Goal: Entertainment & Leisure: Browse casually

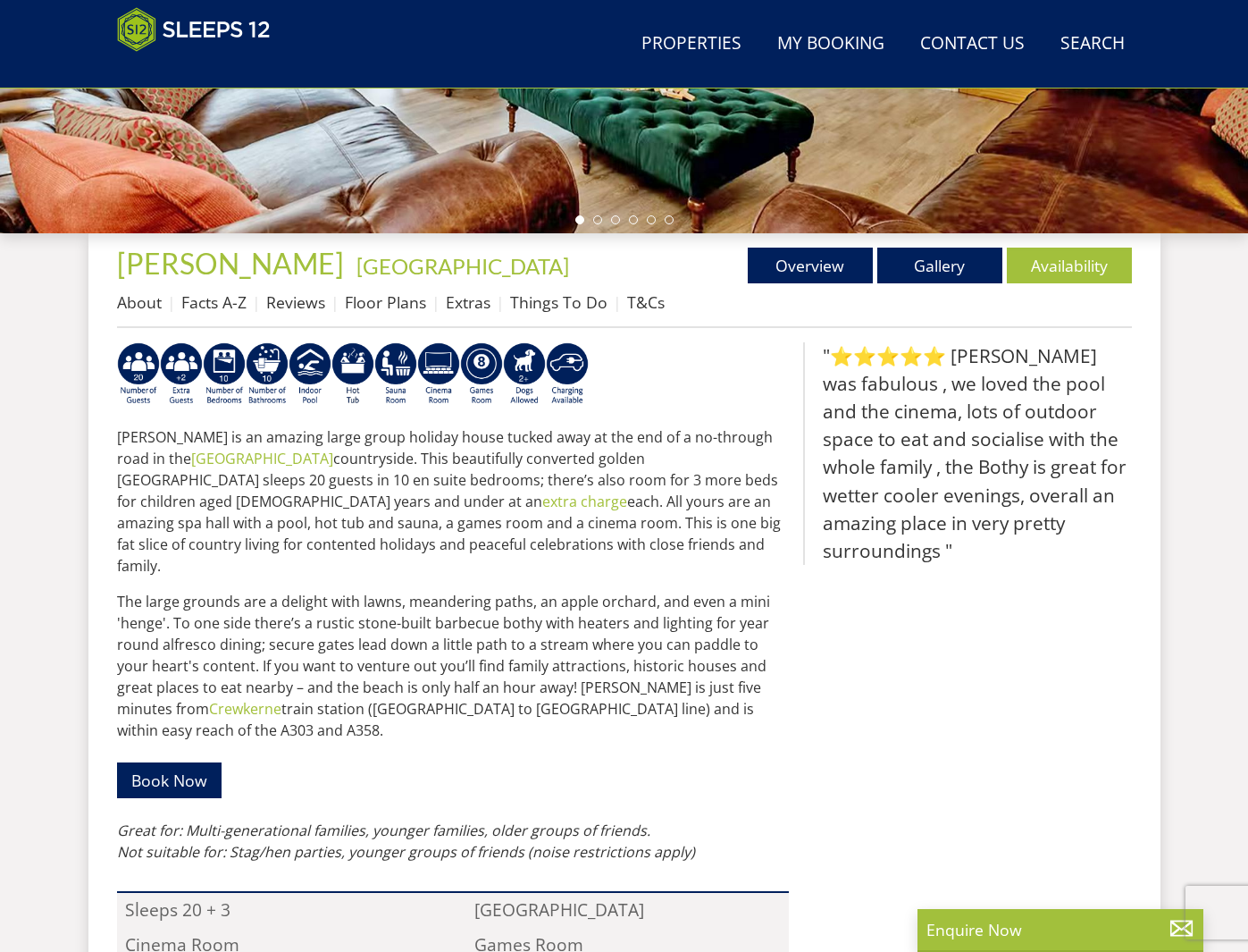
scroll to position [522, 0]
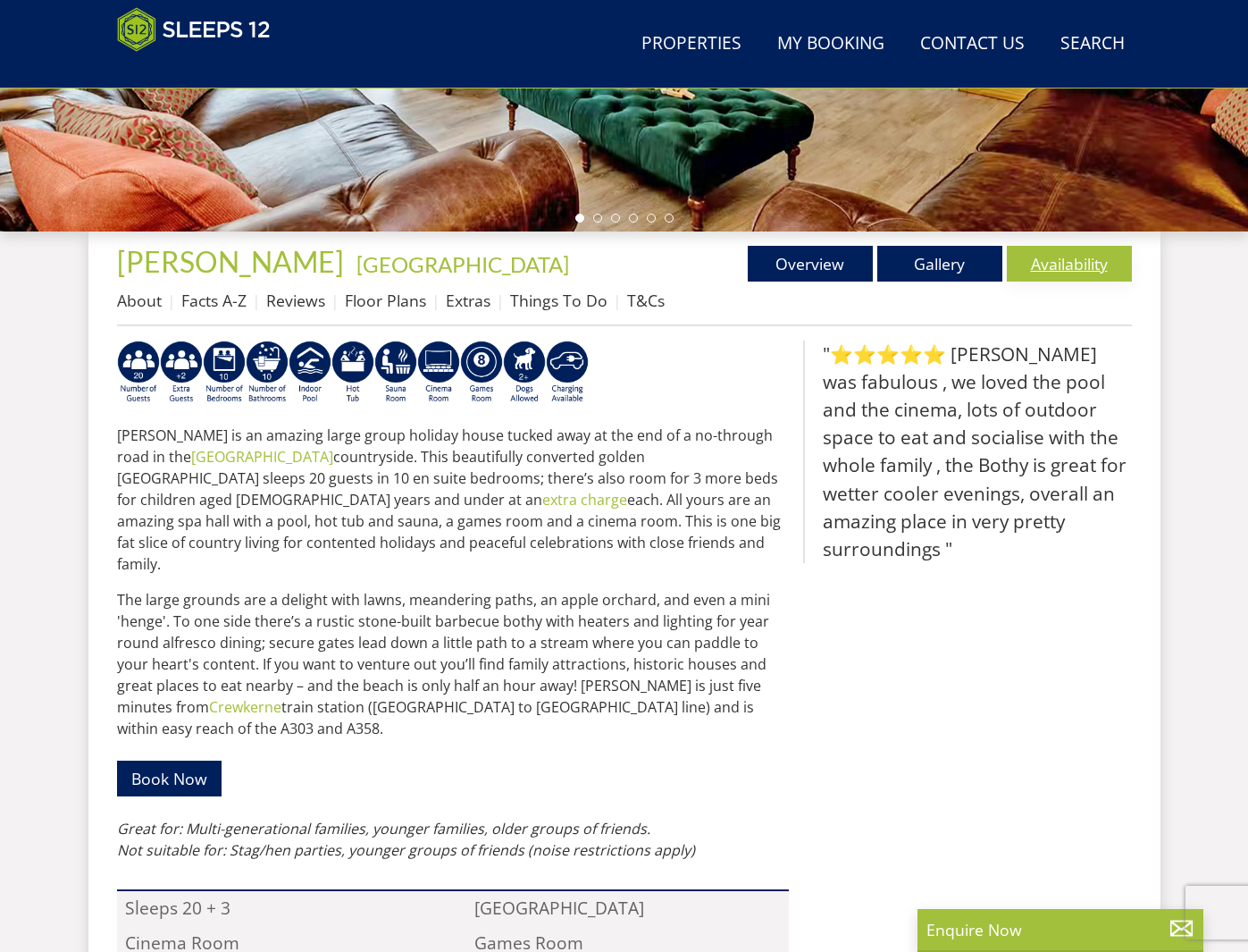
click at [1053, 262] on link "Availability" at bounding box center [1069, 263] width 125 height 35
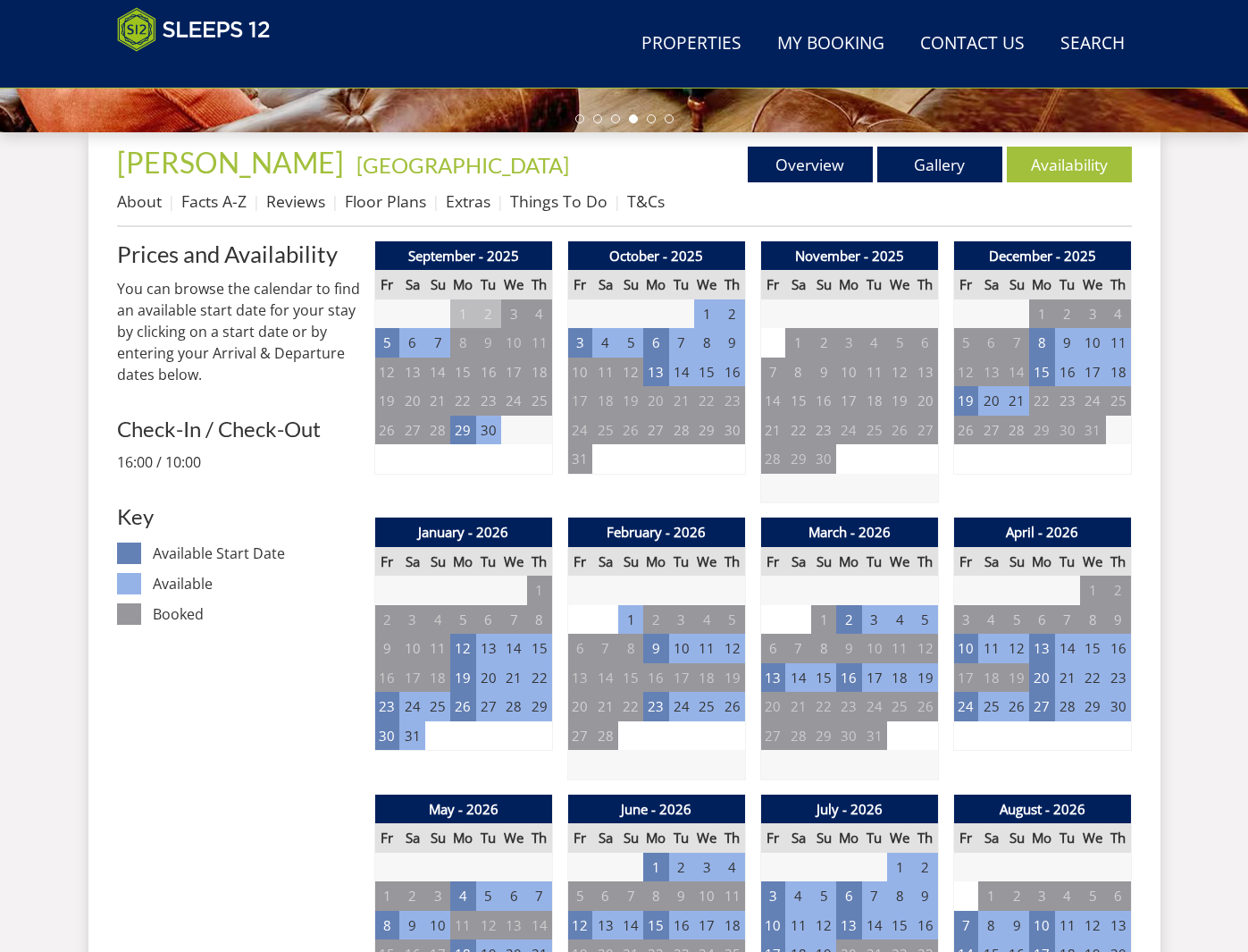
scroll to position [623, 0]
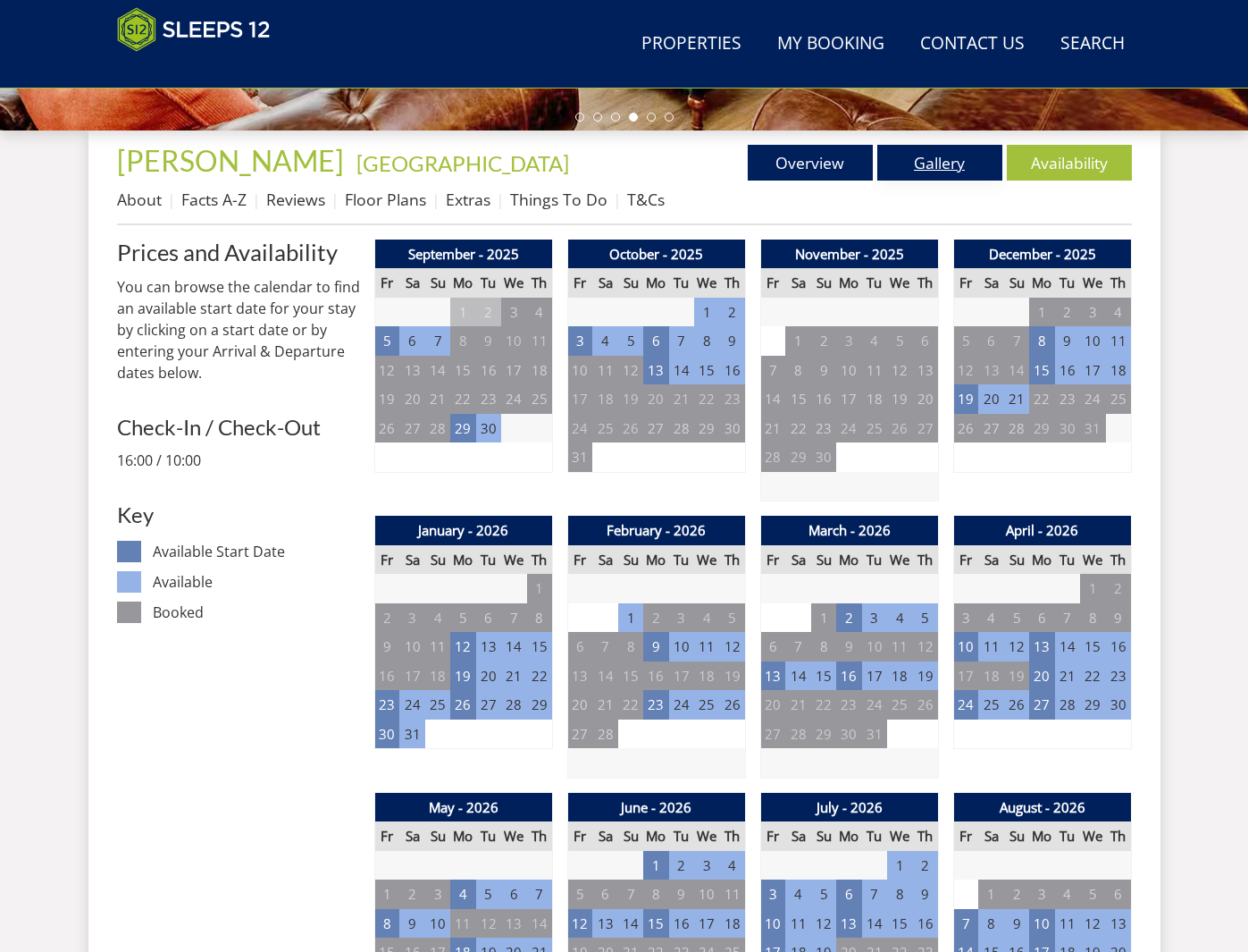
click at [934, 162] on link "Gallery" at bounding box center [940, 163] width 125 height 35
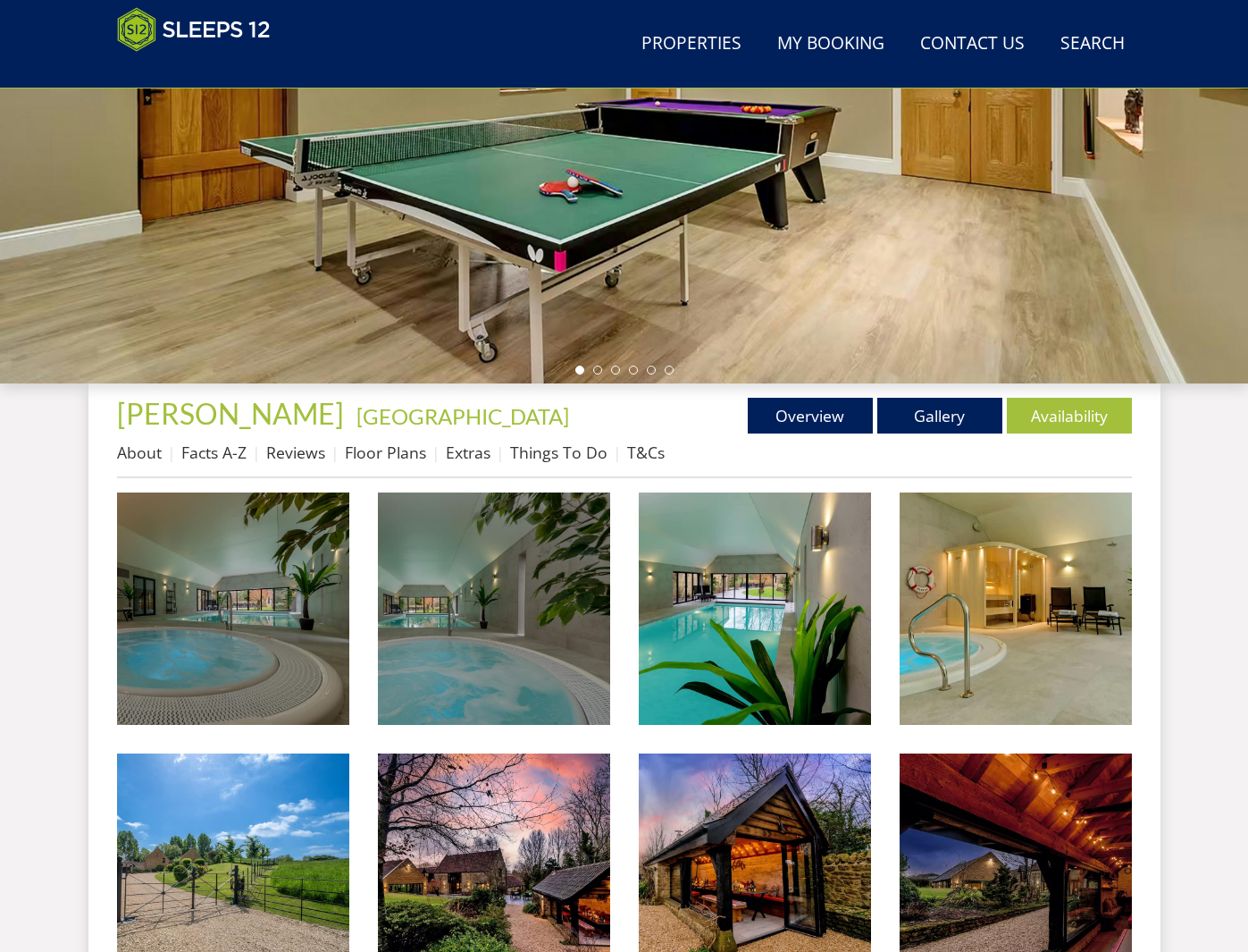
scroll to position [373, 0]
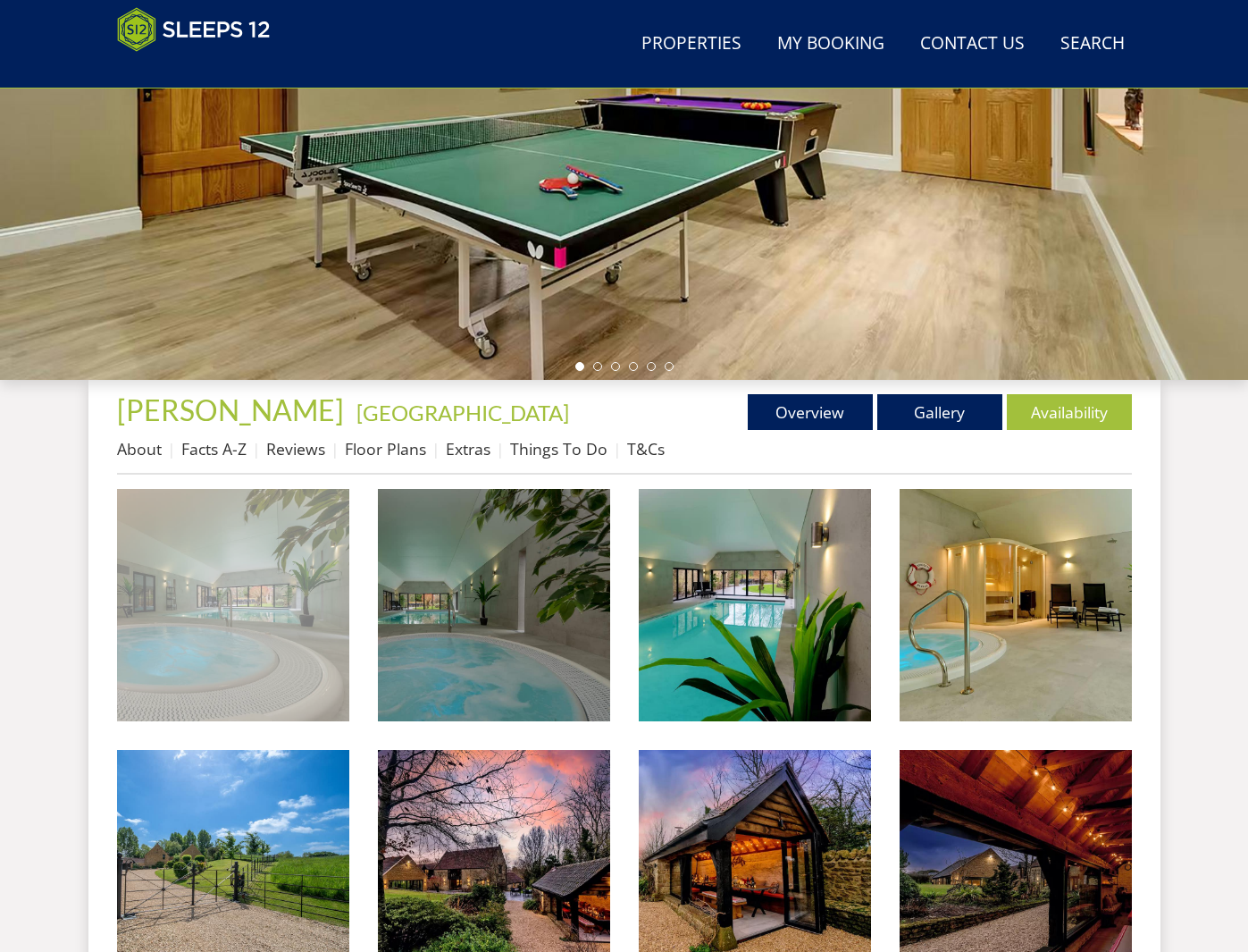
click at [280, 570] on img at bounding box center [234, 605] width 233 height 233
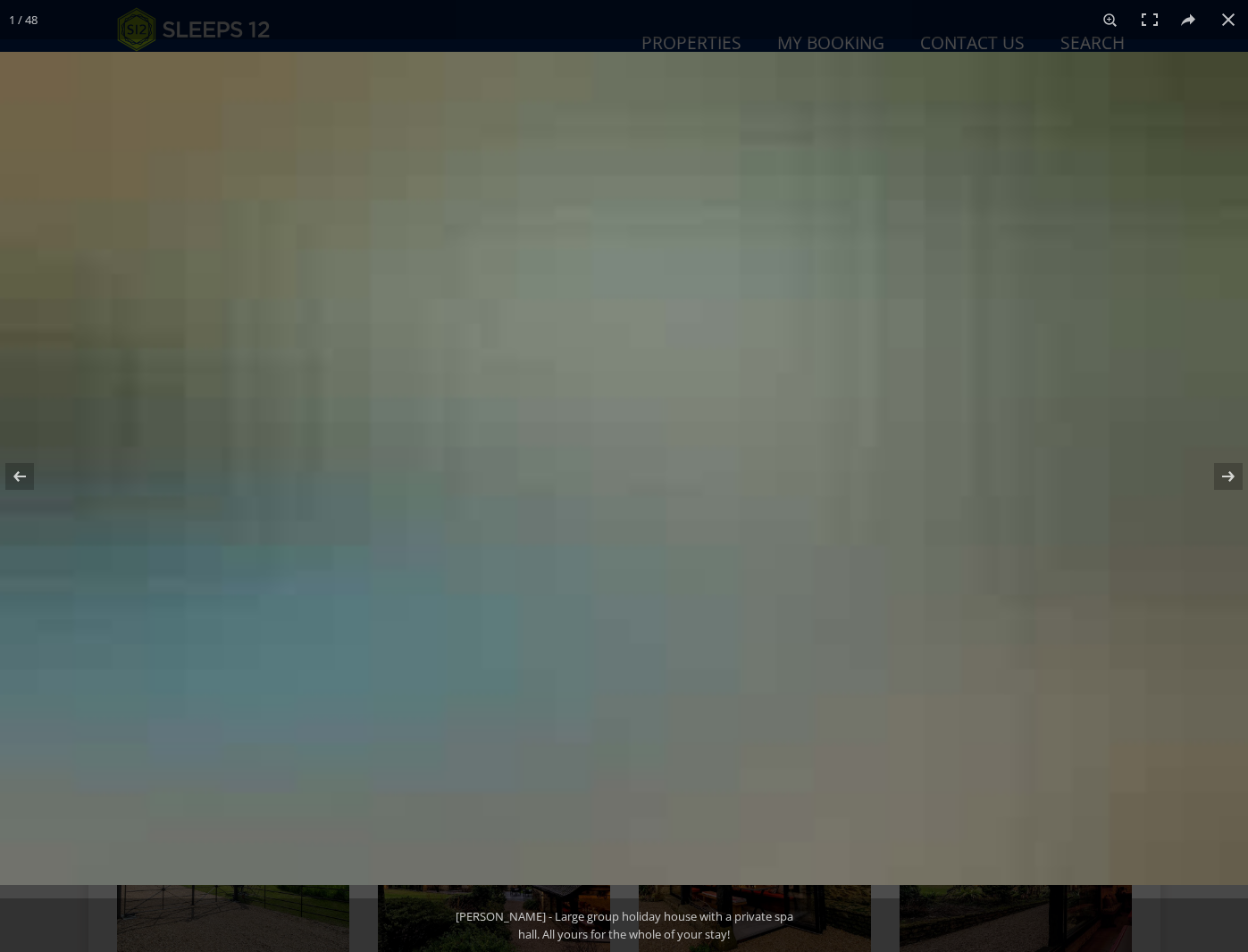
scroll to position [374, 0]
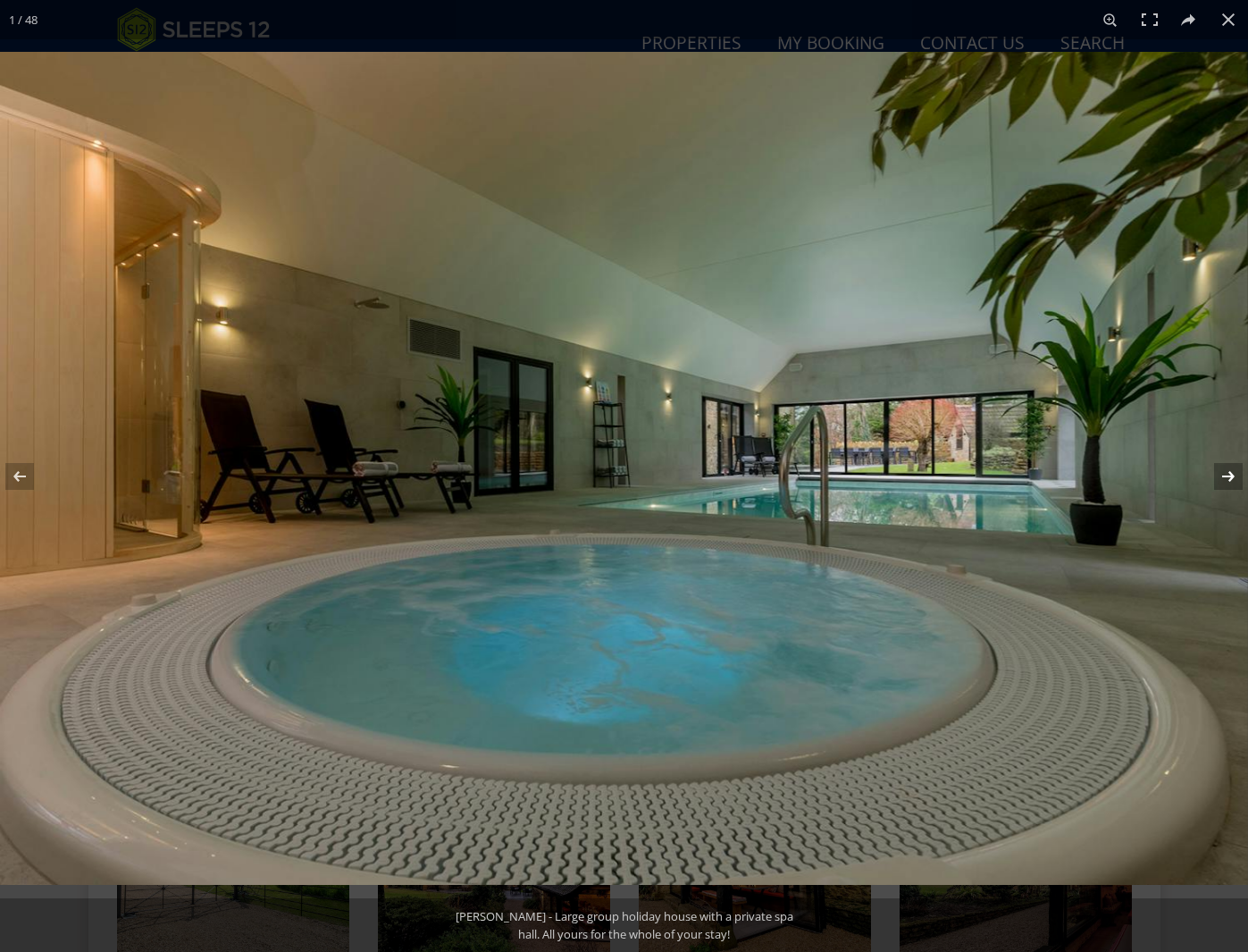
click at [1231, 472] on button at bounding box center [1216, 476] width 62 height 89
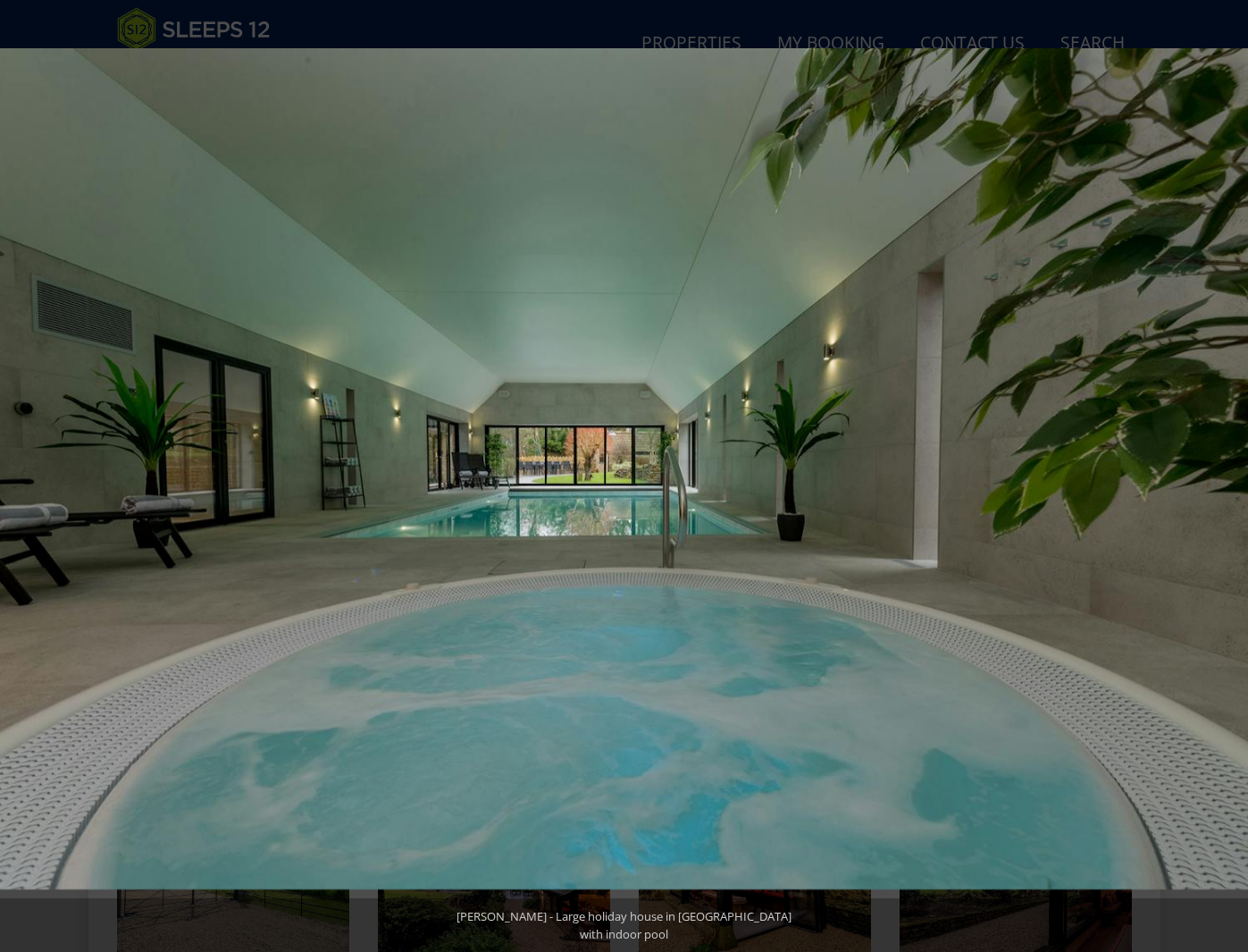
click at [1231, 472] on button at bounding box center [1216, 476] width 62 height 89
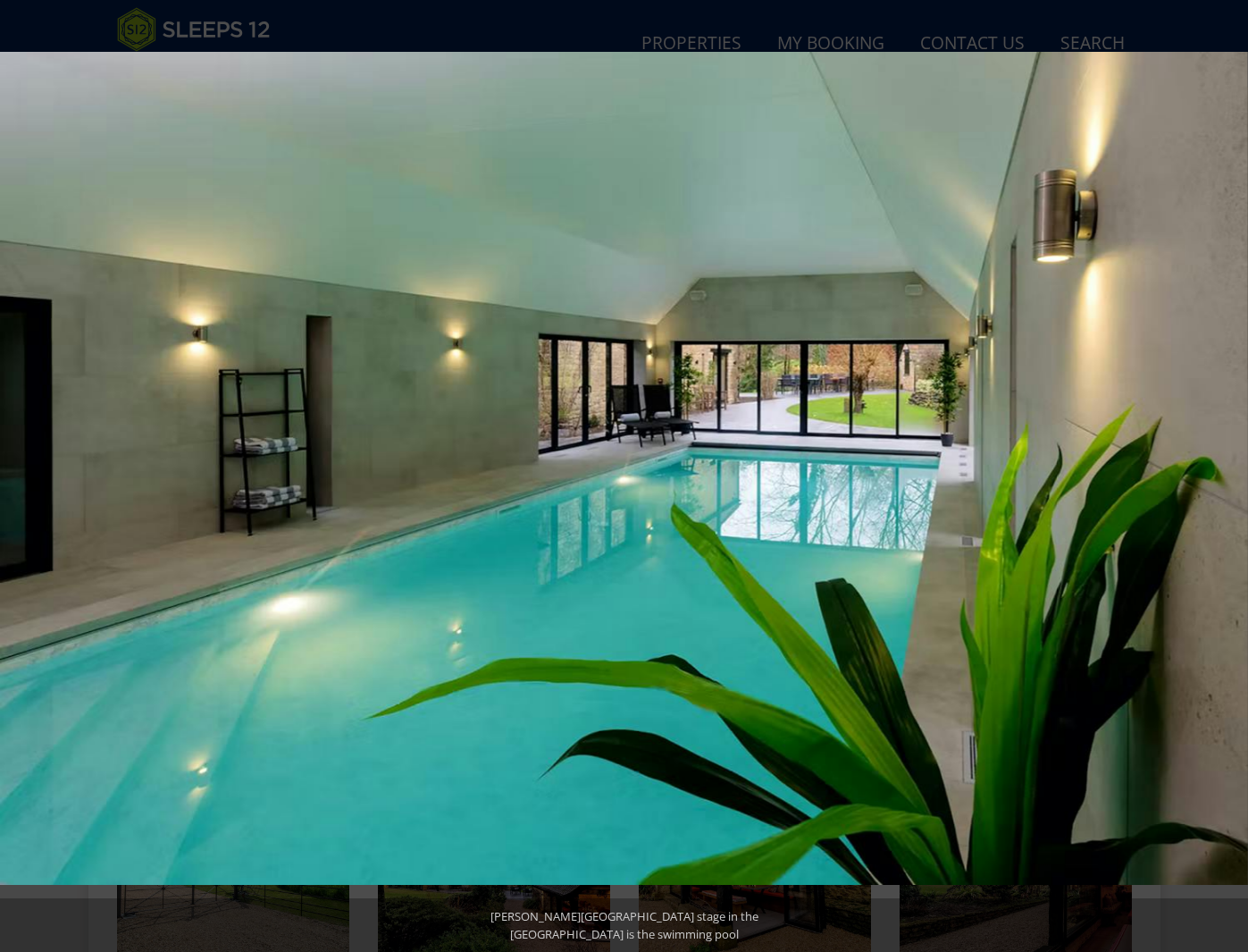
click at [1231, 472] on button at bounding box center [1216, 476] width 62 height 89
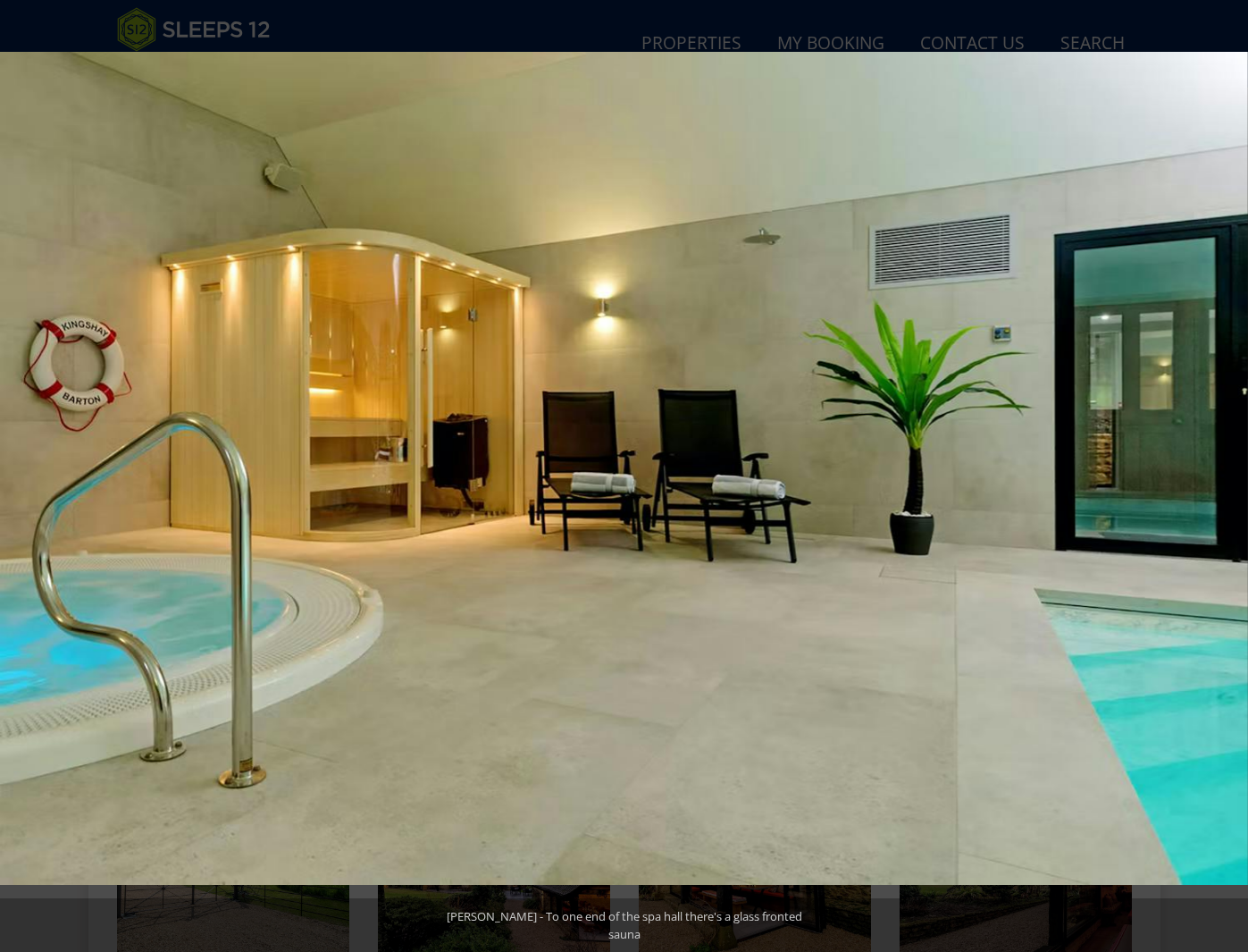
click at [1231, 472] on button at bounding box center [1216, 476] width 62 height 89
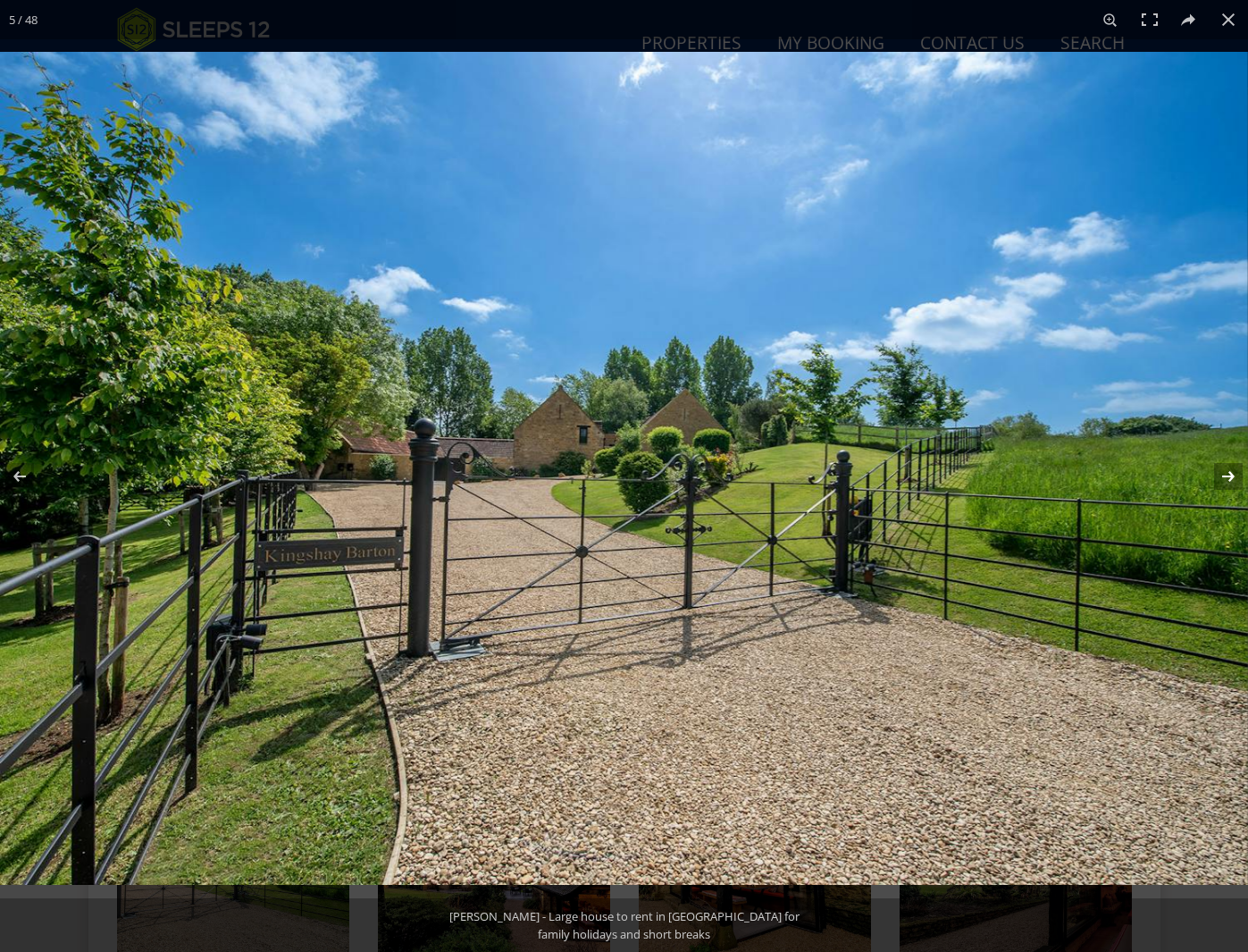
click at [1233, 474] on button at bounding box center [1216, 476] width 62 height 89
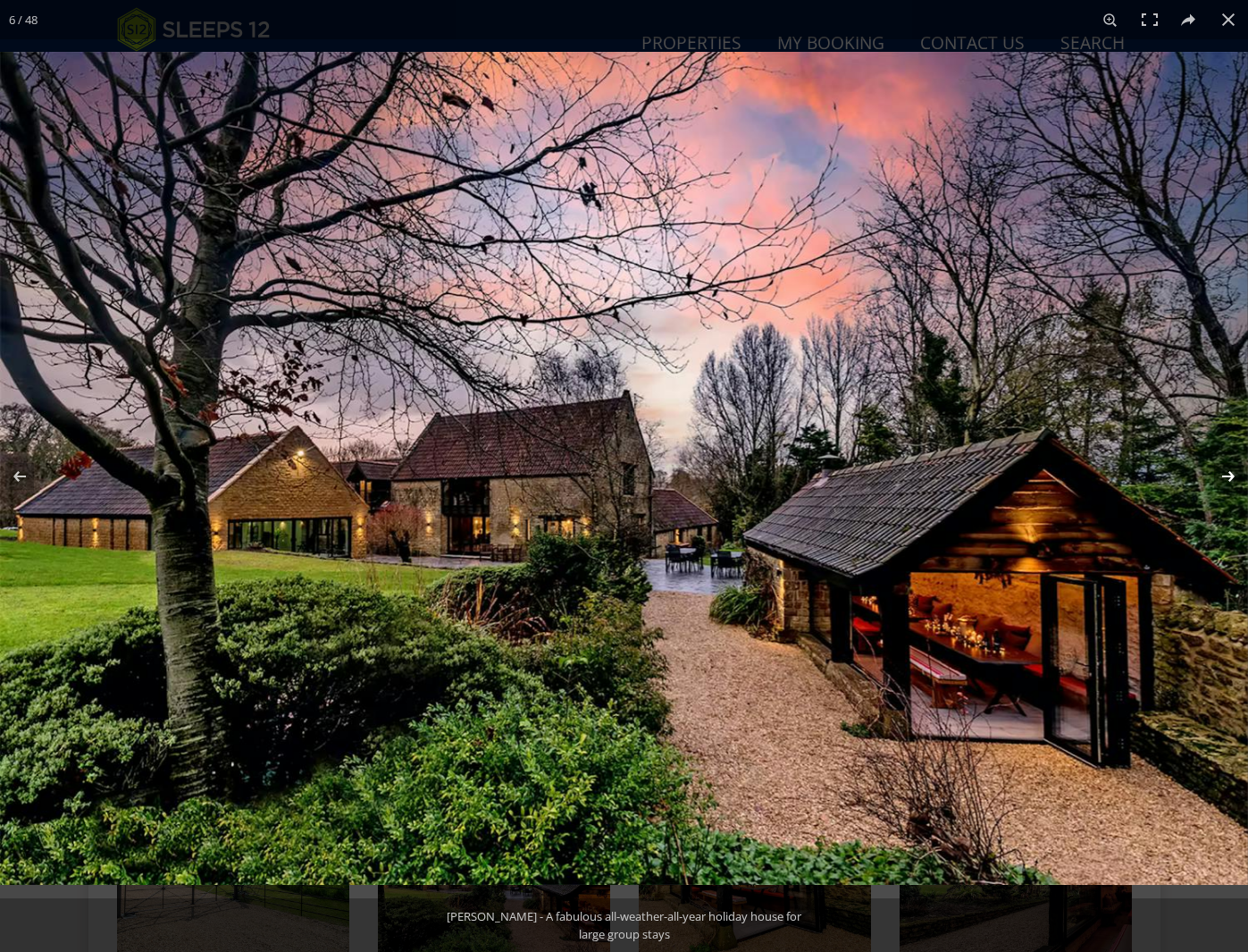
click at [1232, 474] on button at bounding box center [1216, 476] width 62 height 89
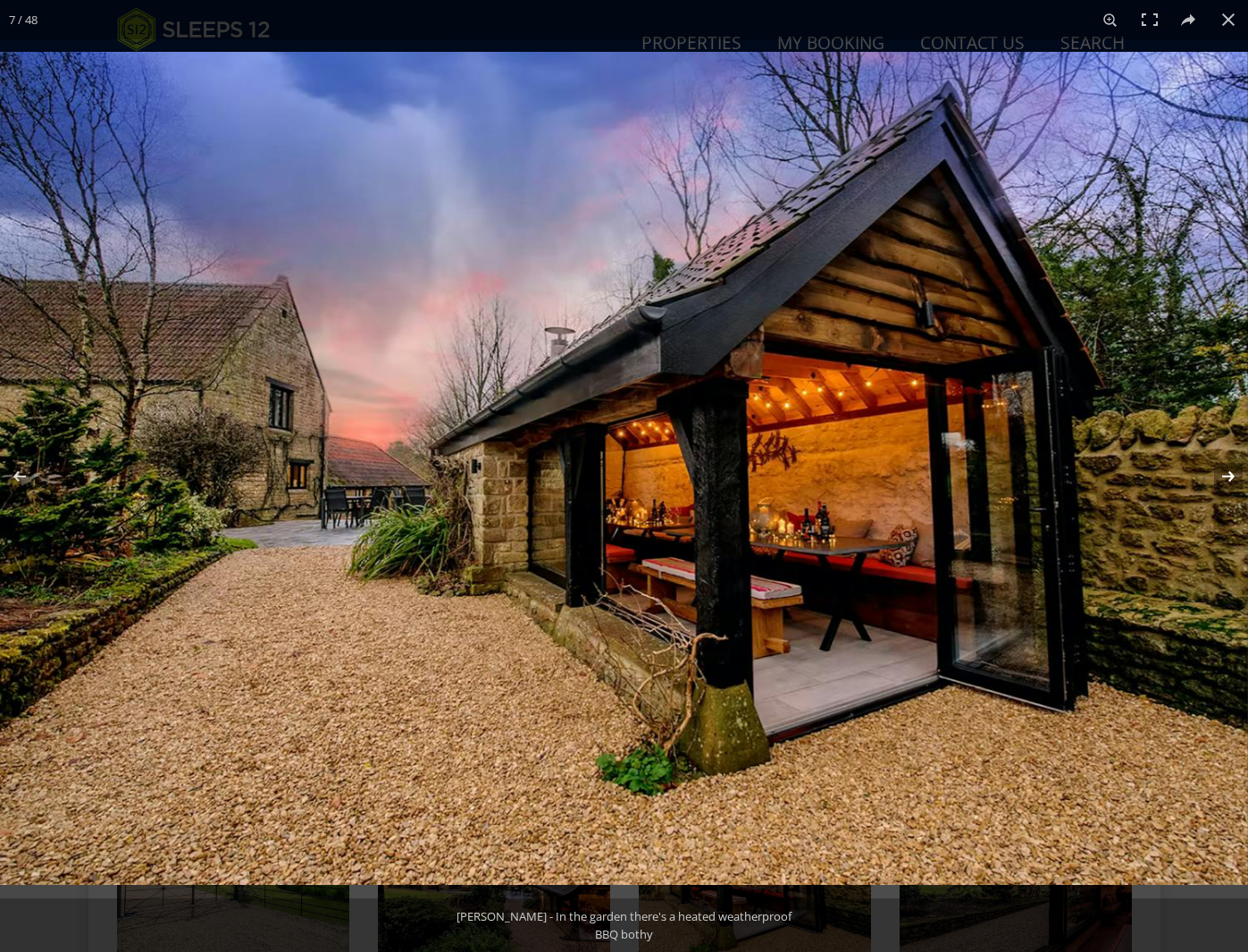
click at [1232, 474] on button at bounding box center [1216, 476] width 62 height 89
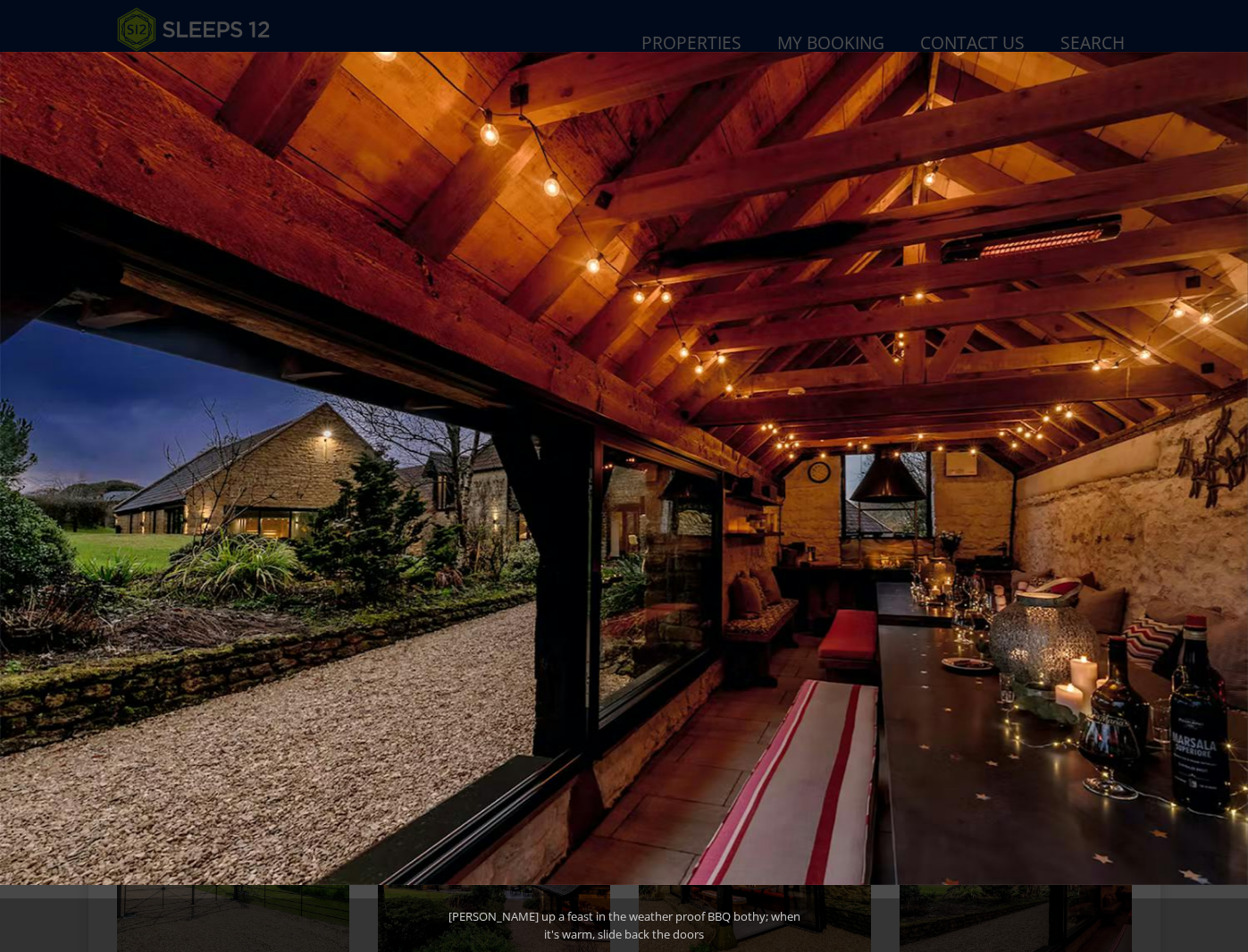
click at [1232, 474] on button at bounding box center [1216, 476] width 62 height 89
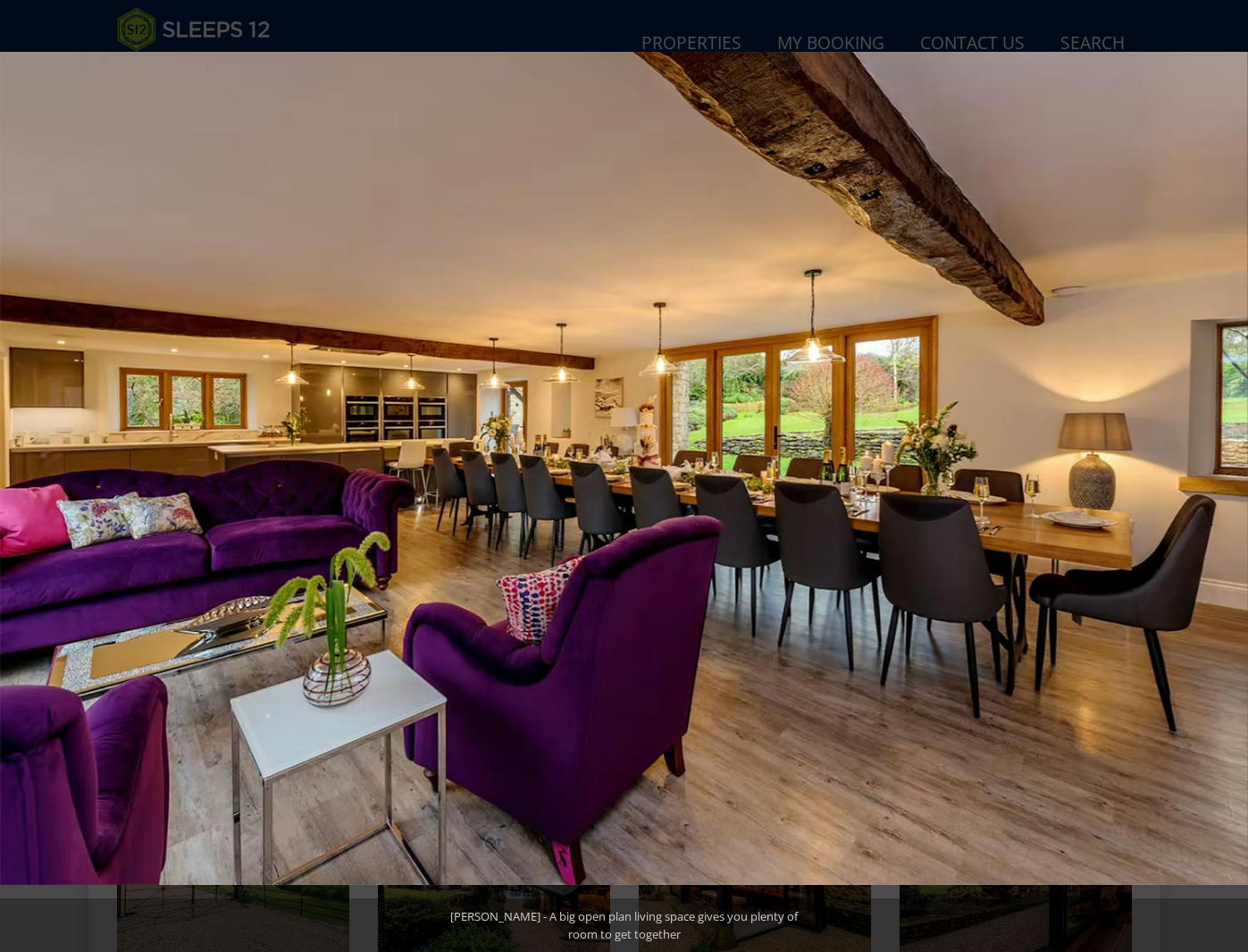
click at [1232, 474] on button at bounding box center [1216, 476] width 62 height 89
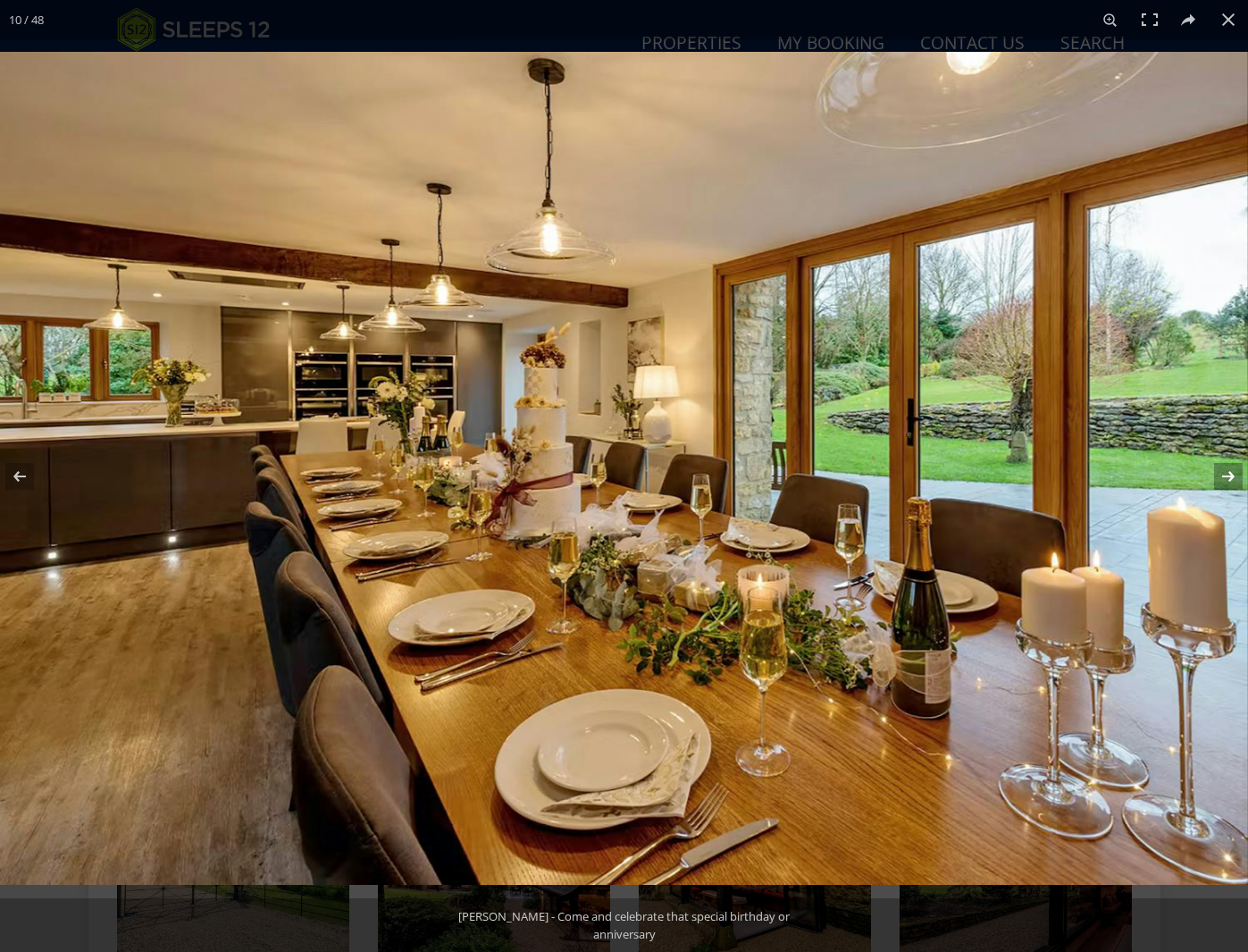
click at [1233, 473] on button at bounding box center [1216, 476] width 62 height 89
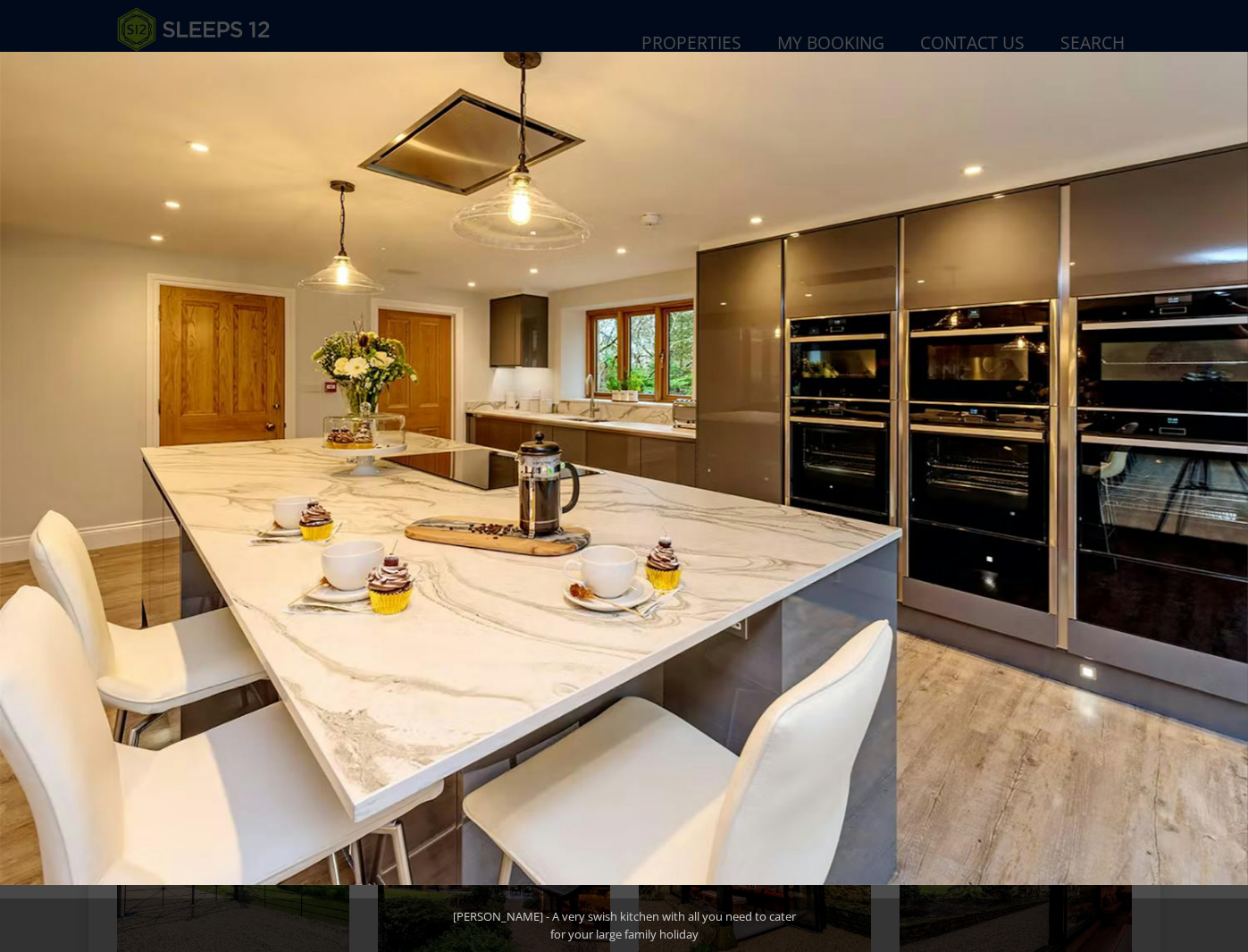
click at [1233, 473] on button at bounding box center [1216, 476] width 62 height 89
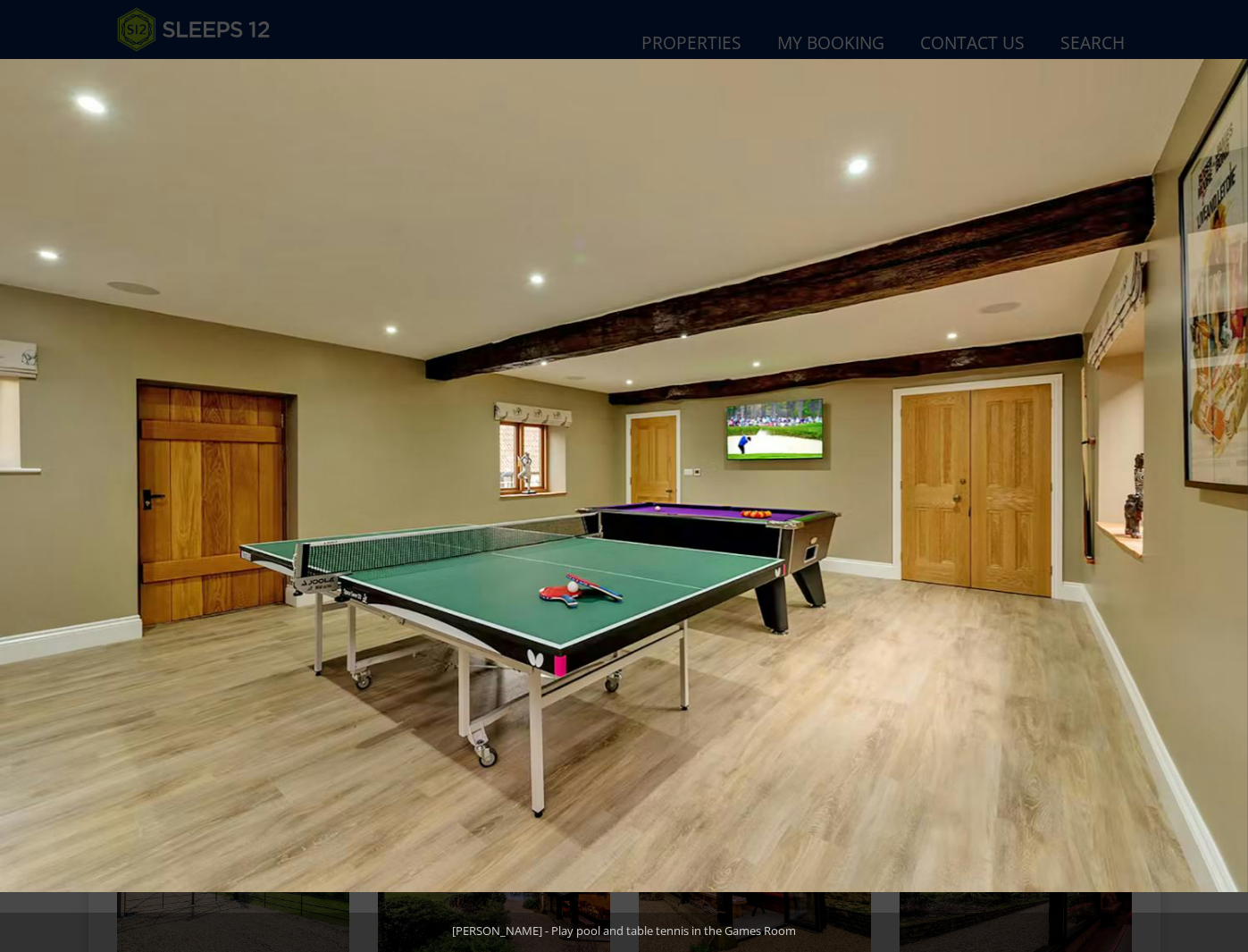
click at [1233, 473] on button at bounding box center [1216, 476] width 62 height 89
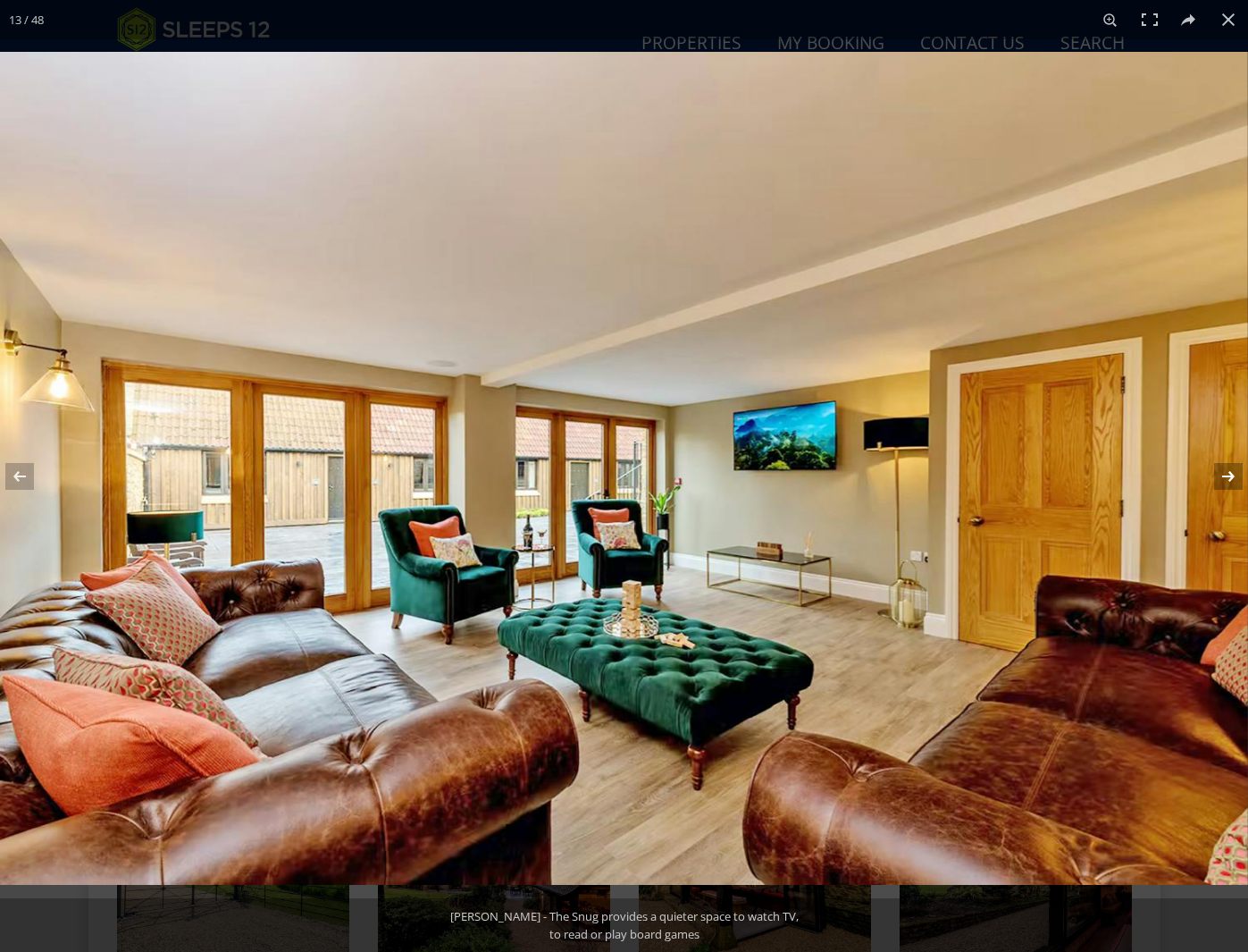
click at [1233, 475] on button at bounding box center [1216, 476] width 62 height 89
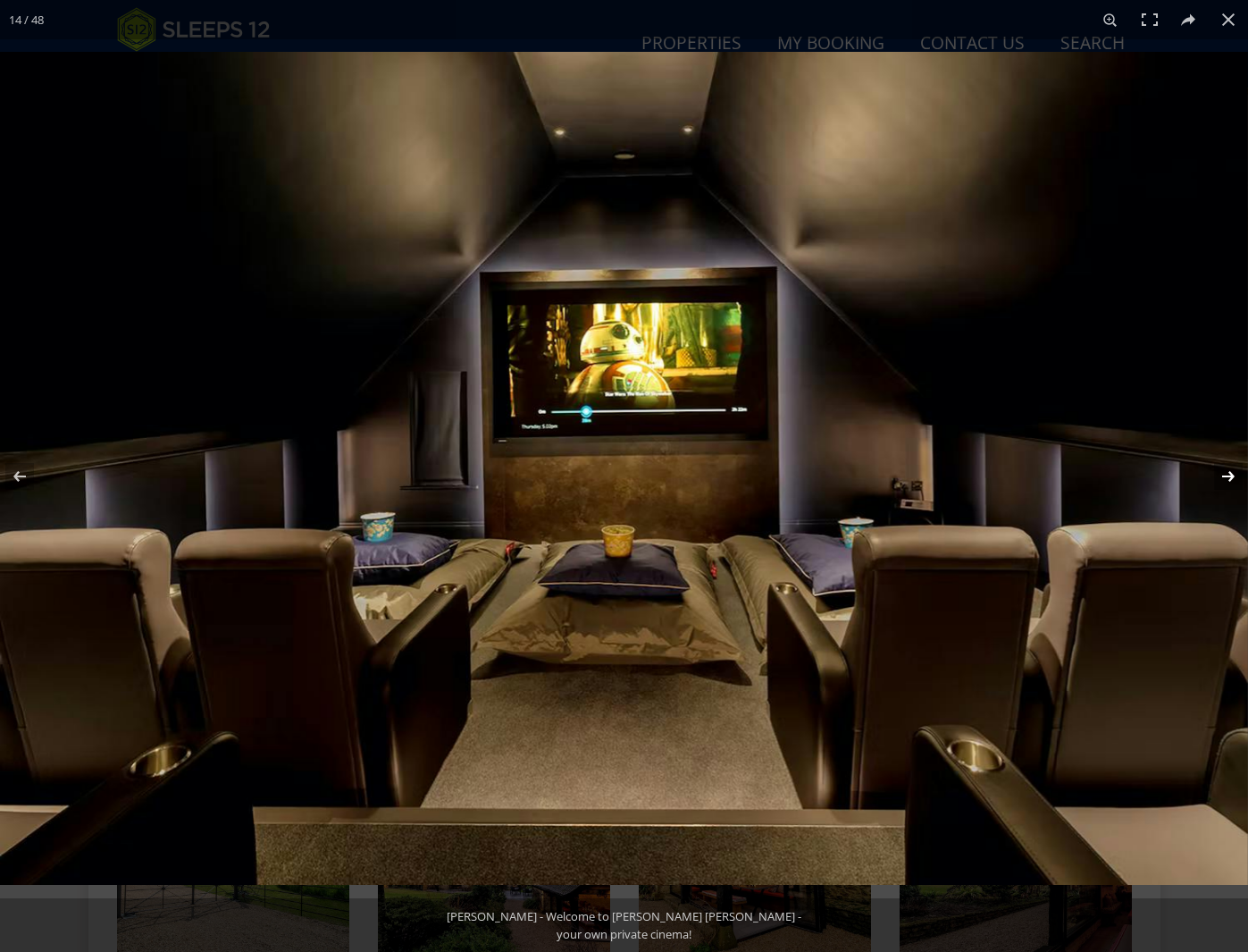
click at [1233, 475] on button at bounding box center [1216, 476] width 62 height 89
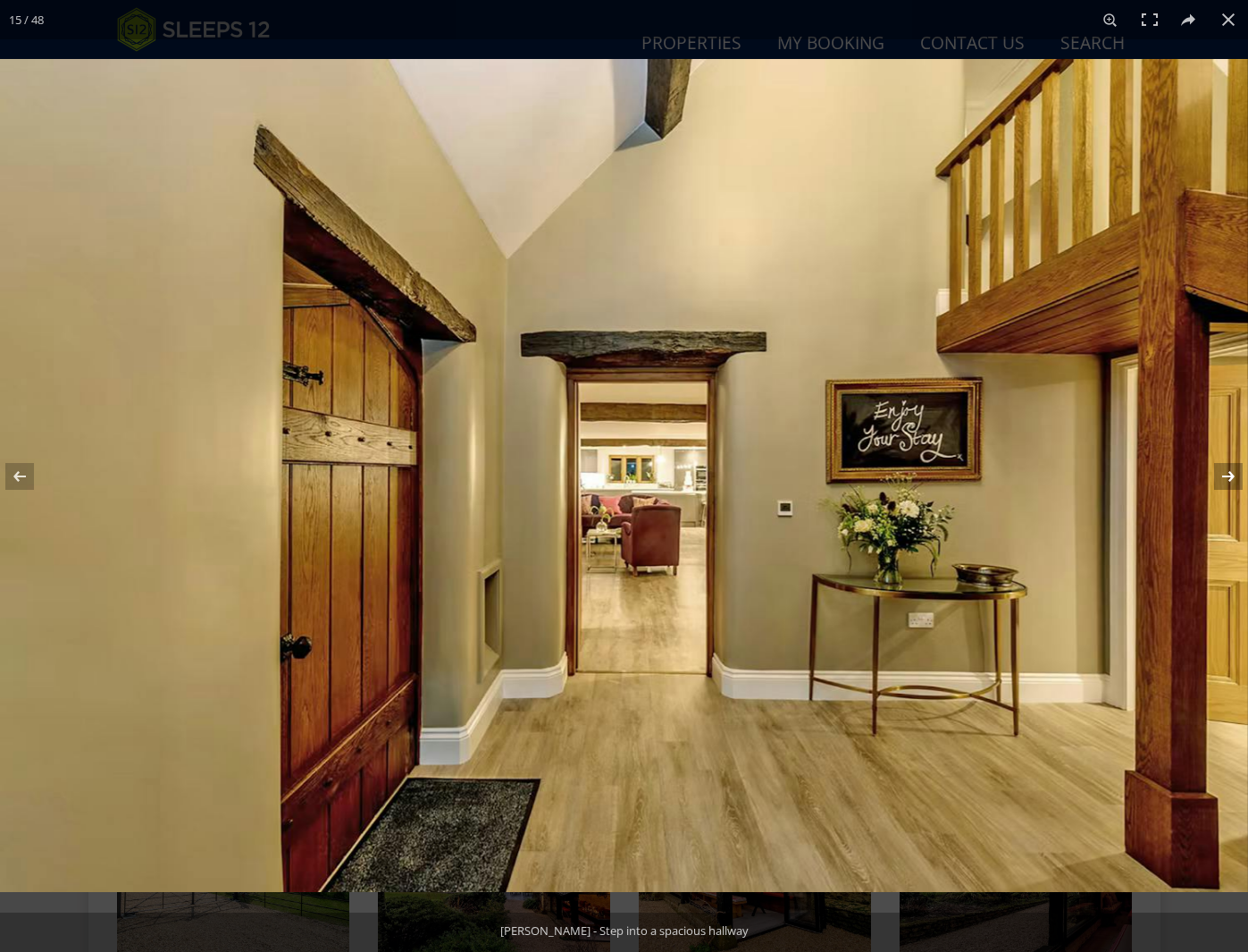
click at [1233, 475] on button at bounding box center [1216, 476] width 62 height 89
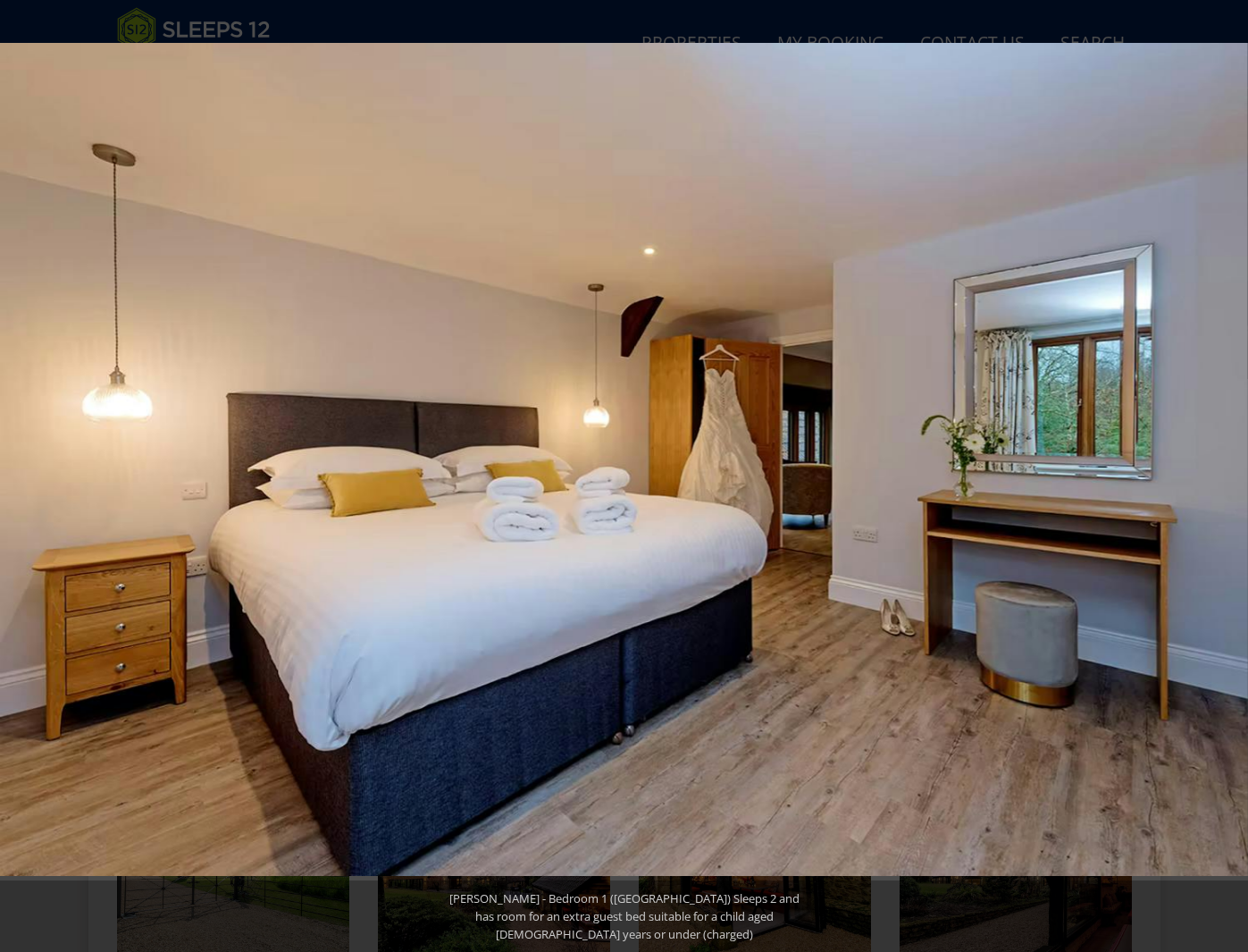
click at [1233, 475] on button at bounding box center [1216, 476] width 62 height 89
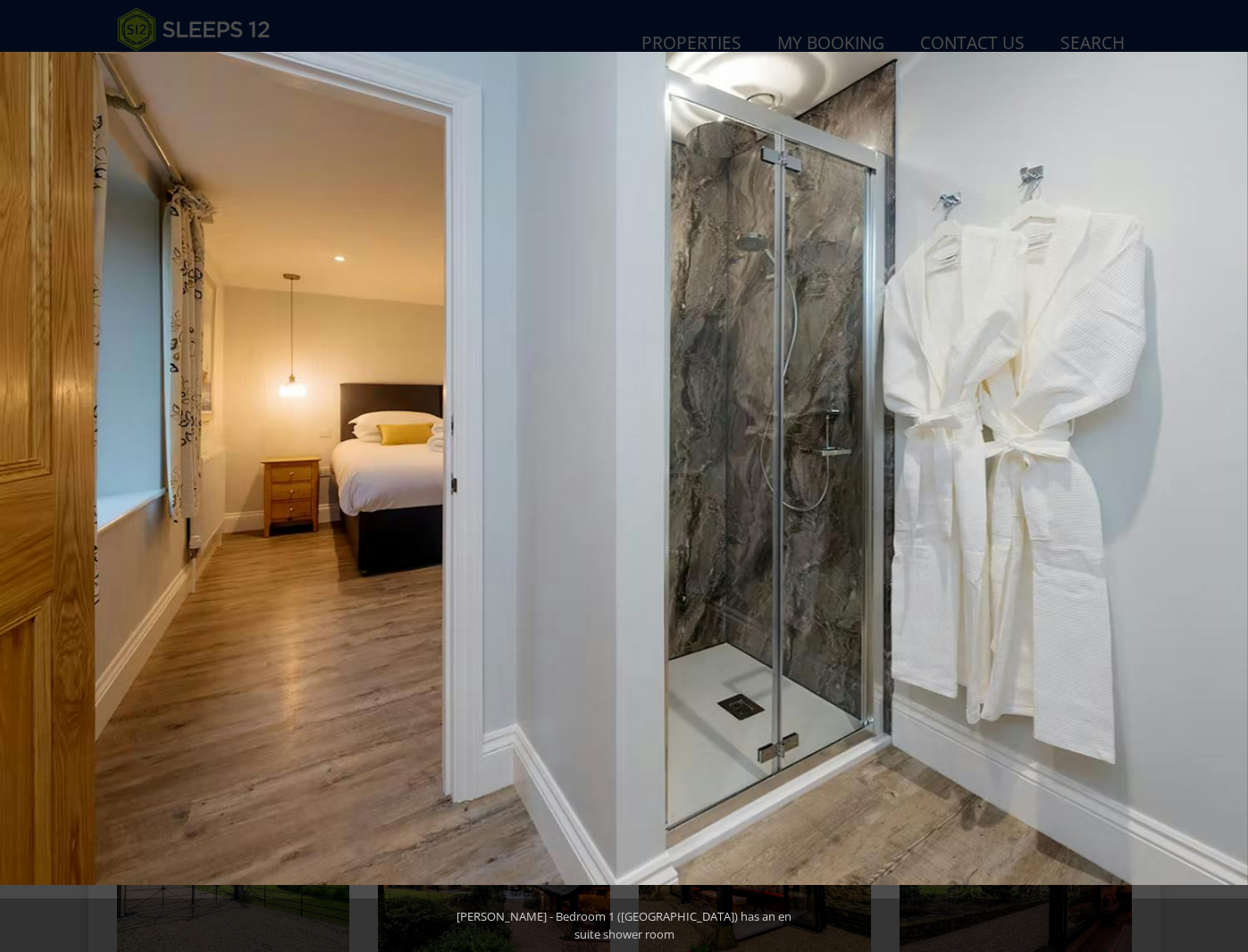
click at [1233, 475] on button at bounding box center [1216, 476] width 62 height 89
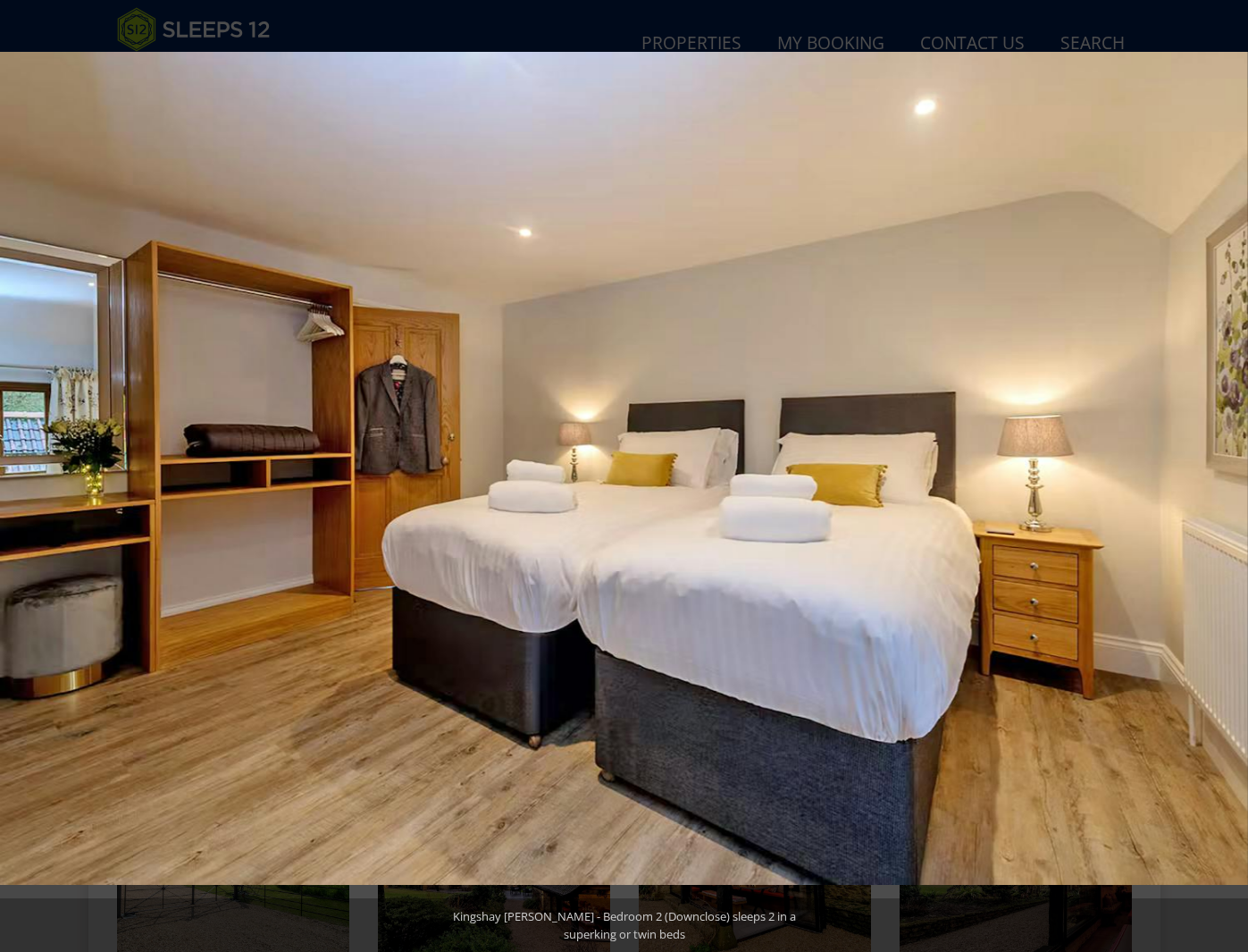
click at [1233, 475] on button at bounding box center [1216, 476] width 62 height 89
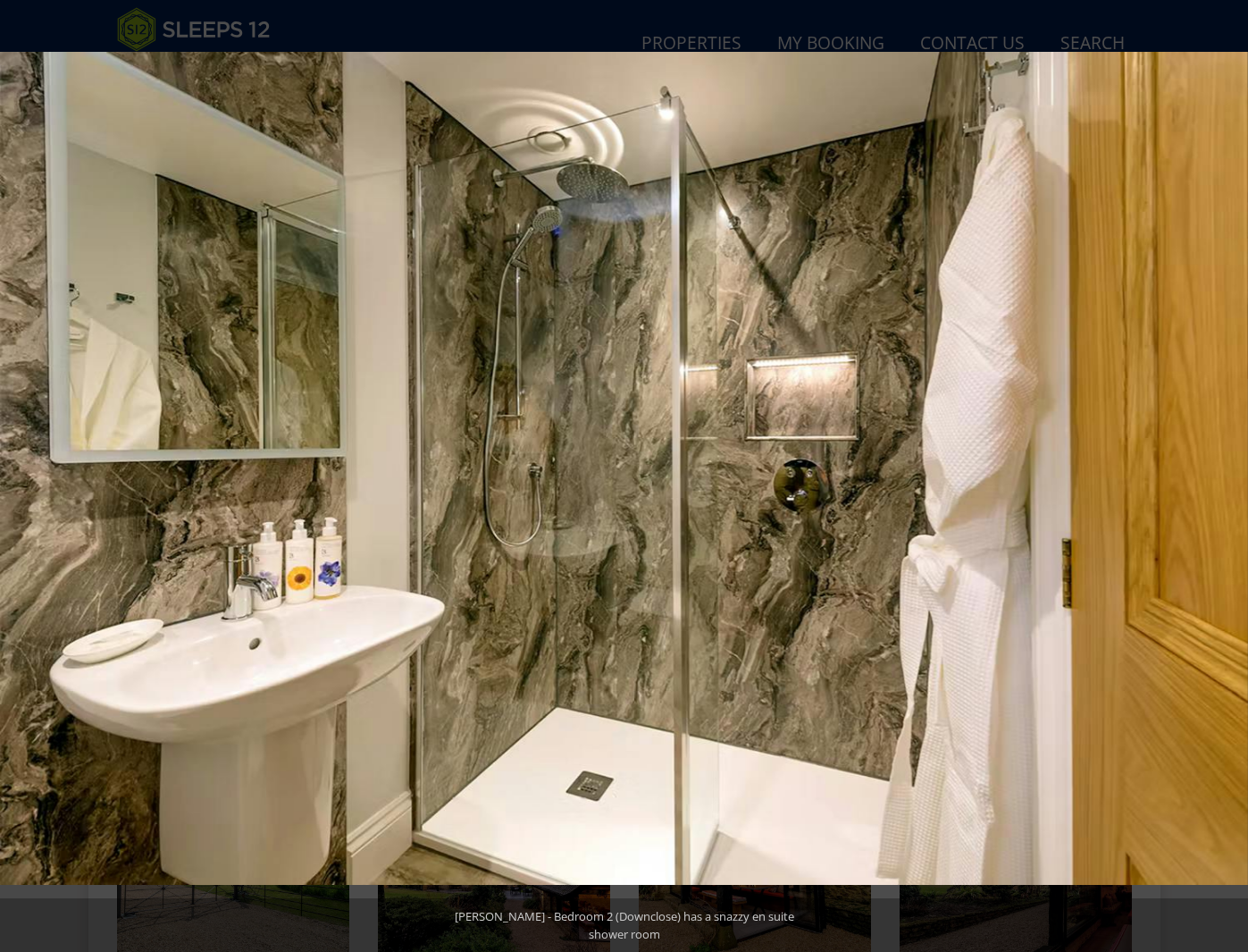
click at [1233, 475] on button at bounding box center [1216, 476] width 62 height 89
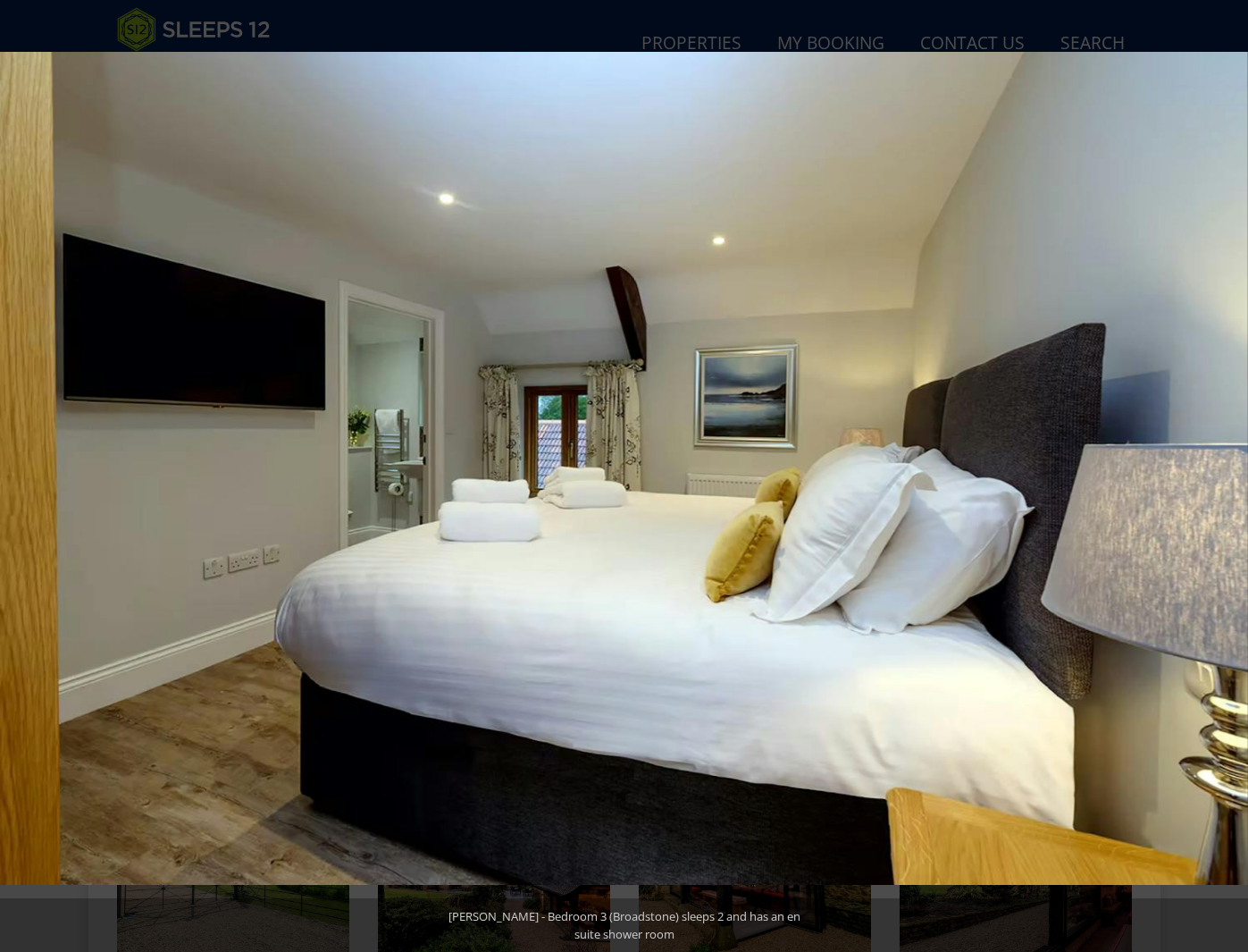
click at [1233, 475] on button at bounding box center [1216, 476] width 62 height 89
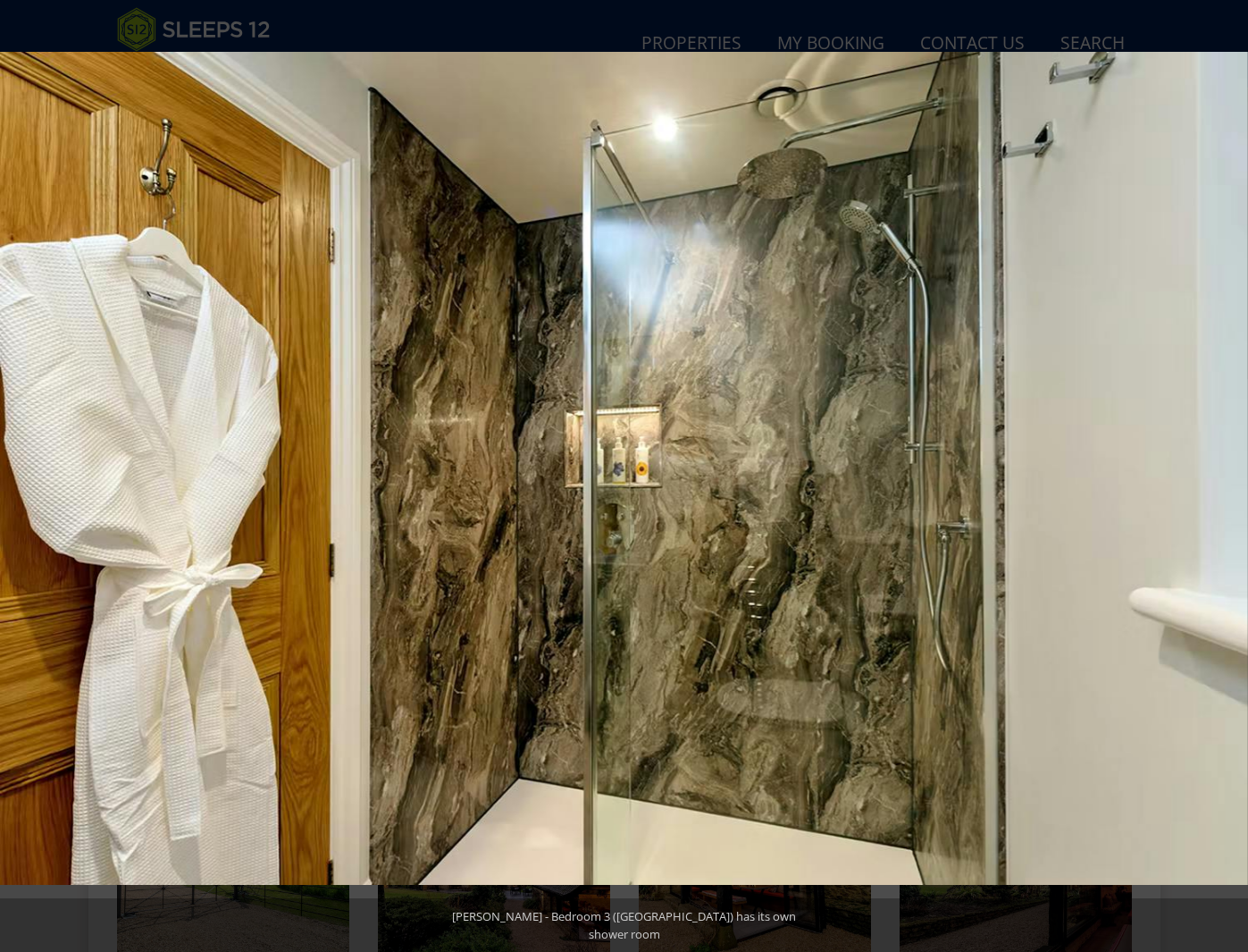
click at [1233, 475] on button at bounding box center [1216, 476] width 62 height 89
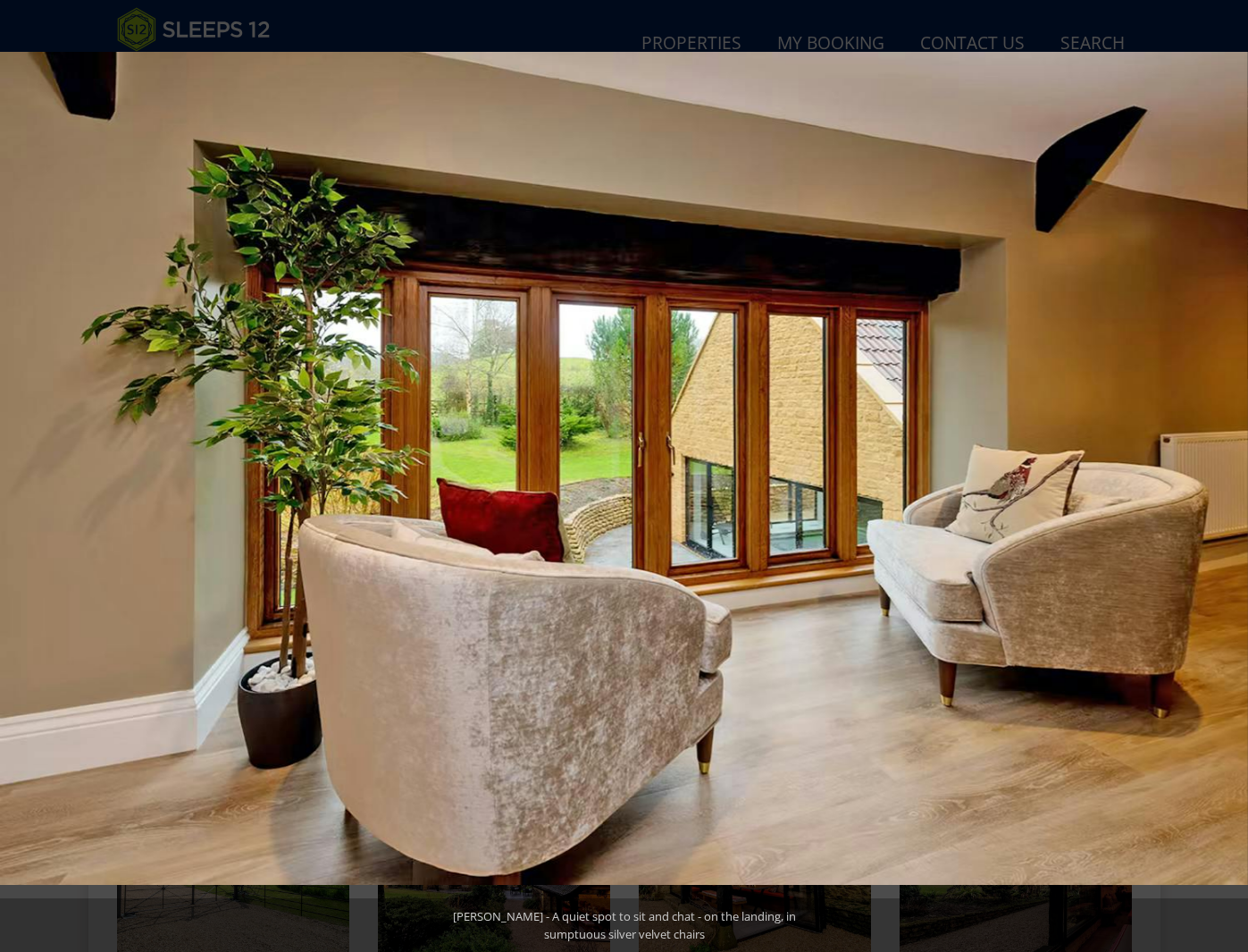
click at [1233, 475] on button at bounding box center [1216, 476] width 62 height 89
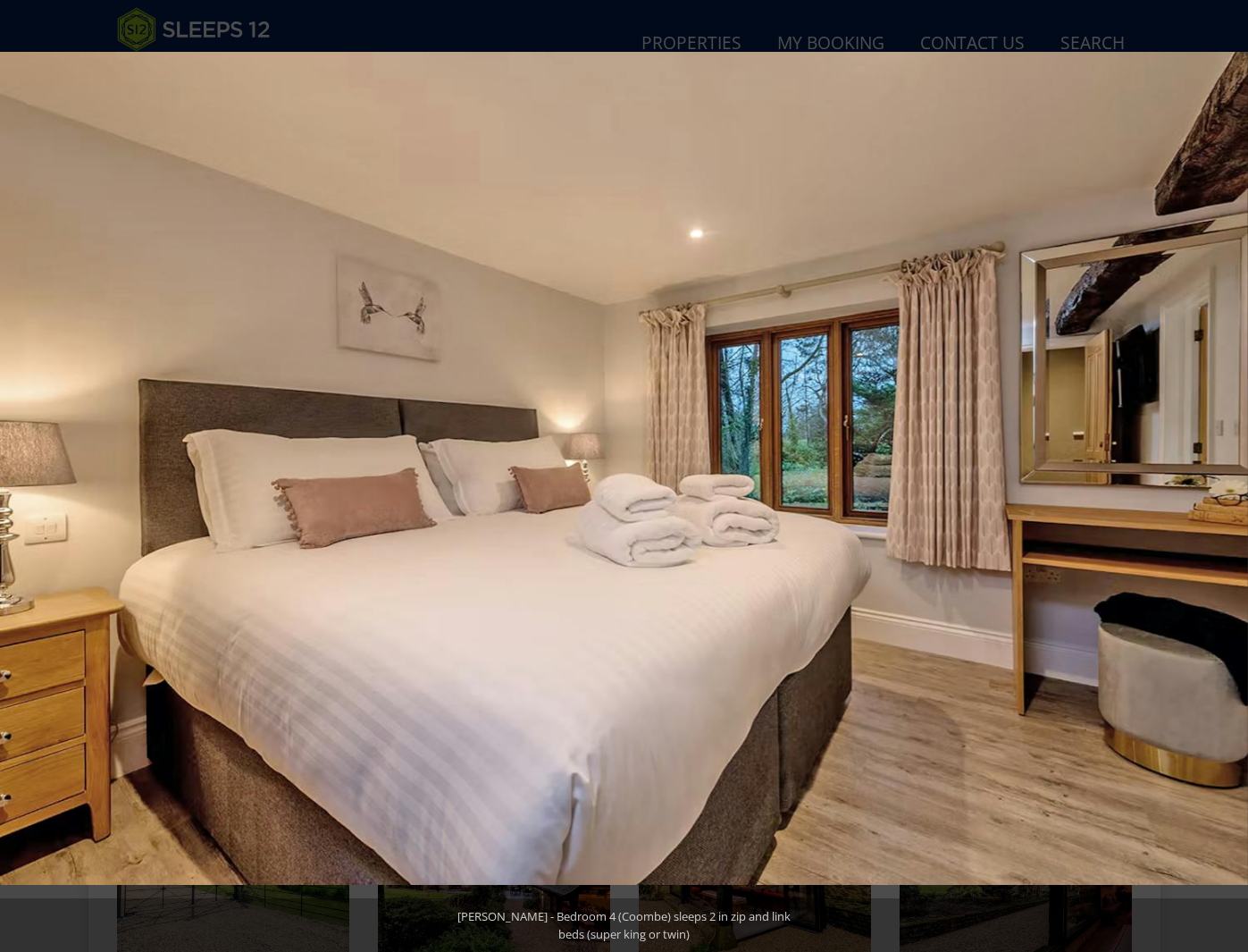
click at [1233, 475] on button at bounding box center [1216, 476] width 62 height 89
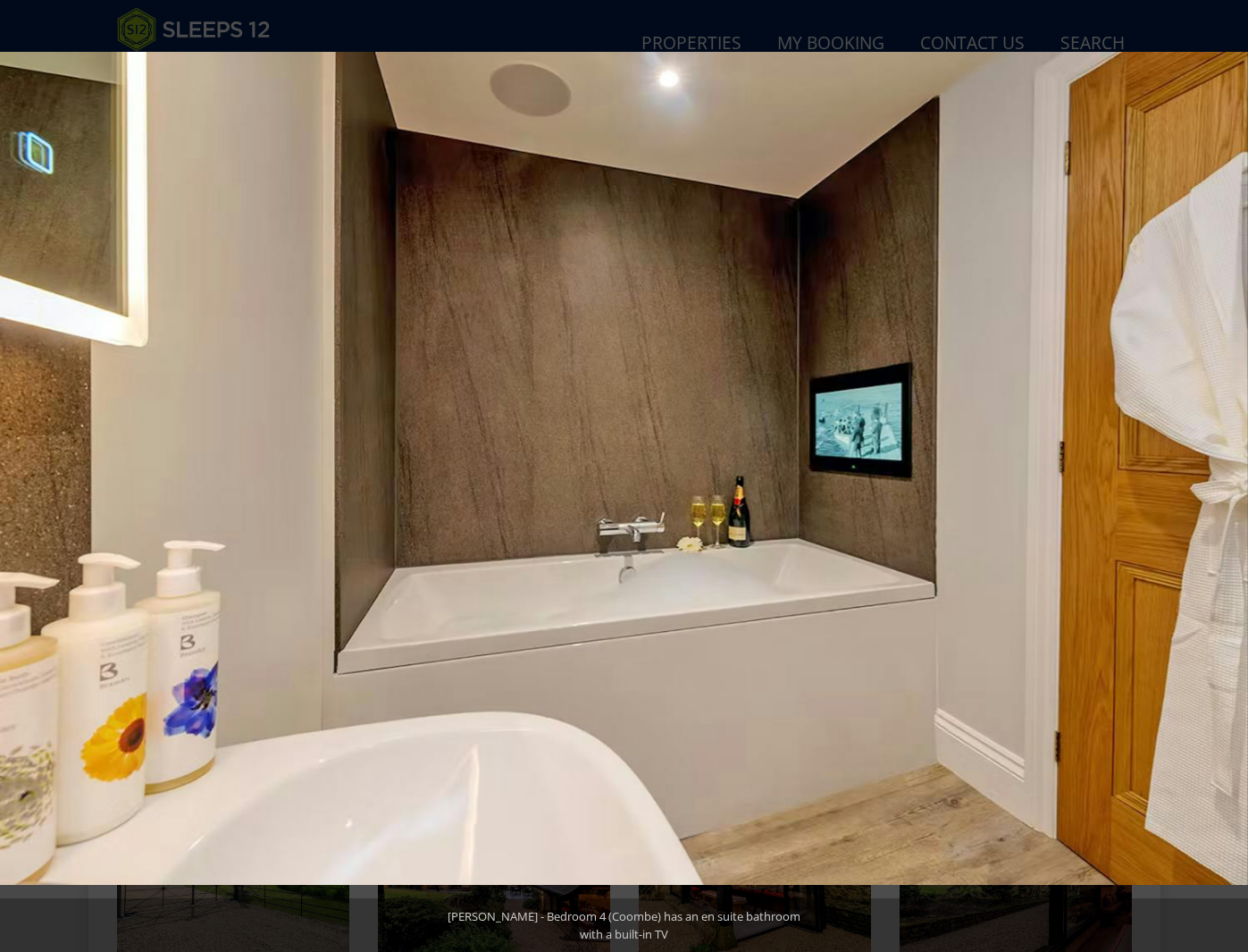
click at [1233, 475] on button at bounding box center [1216, 476] width 62 height 89
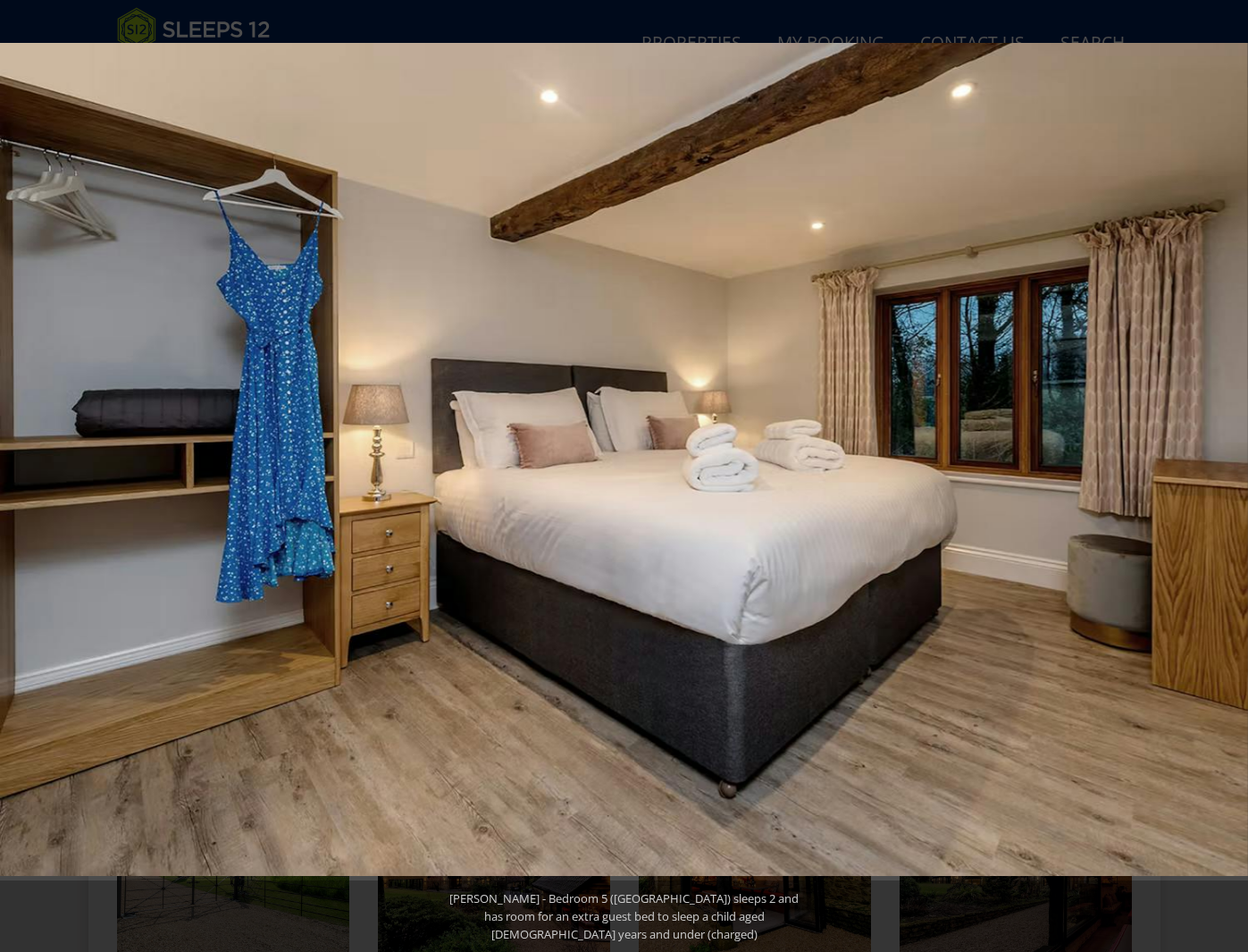
click at [1233, 475] on button at bounding box center [1216, 476] width 62 height 89
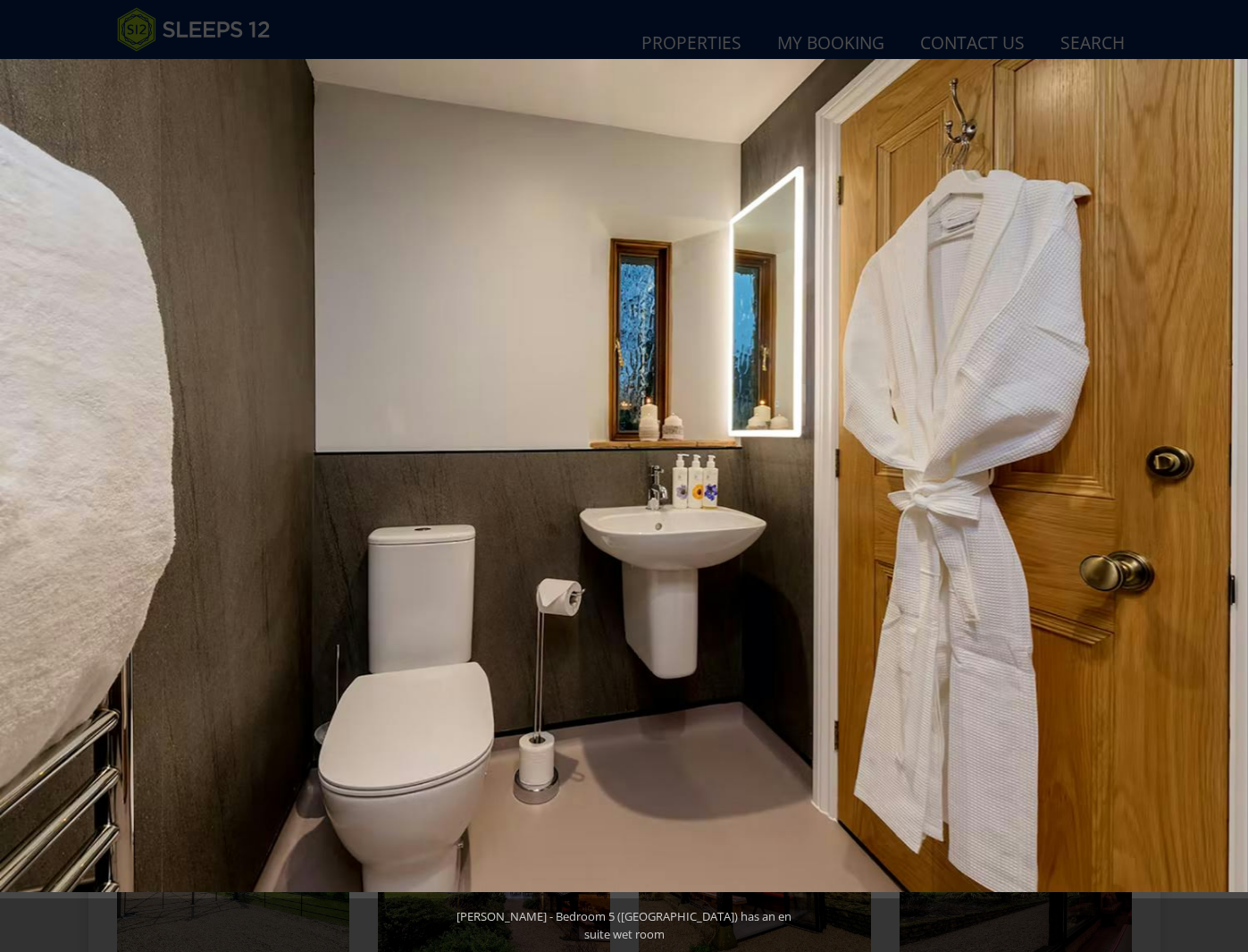
click at [1233, 475] on button at bounding box center [1216, 476] width 62 height 89
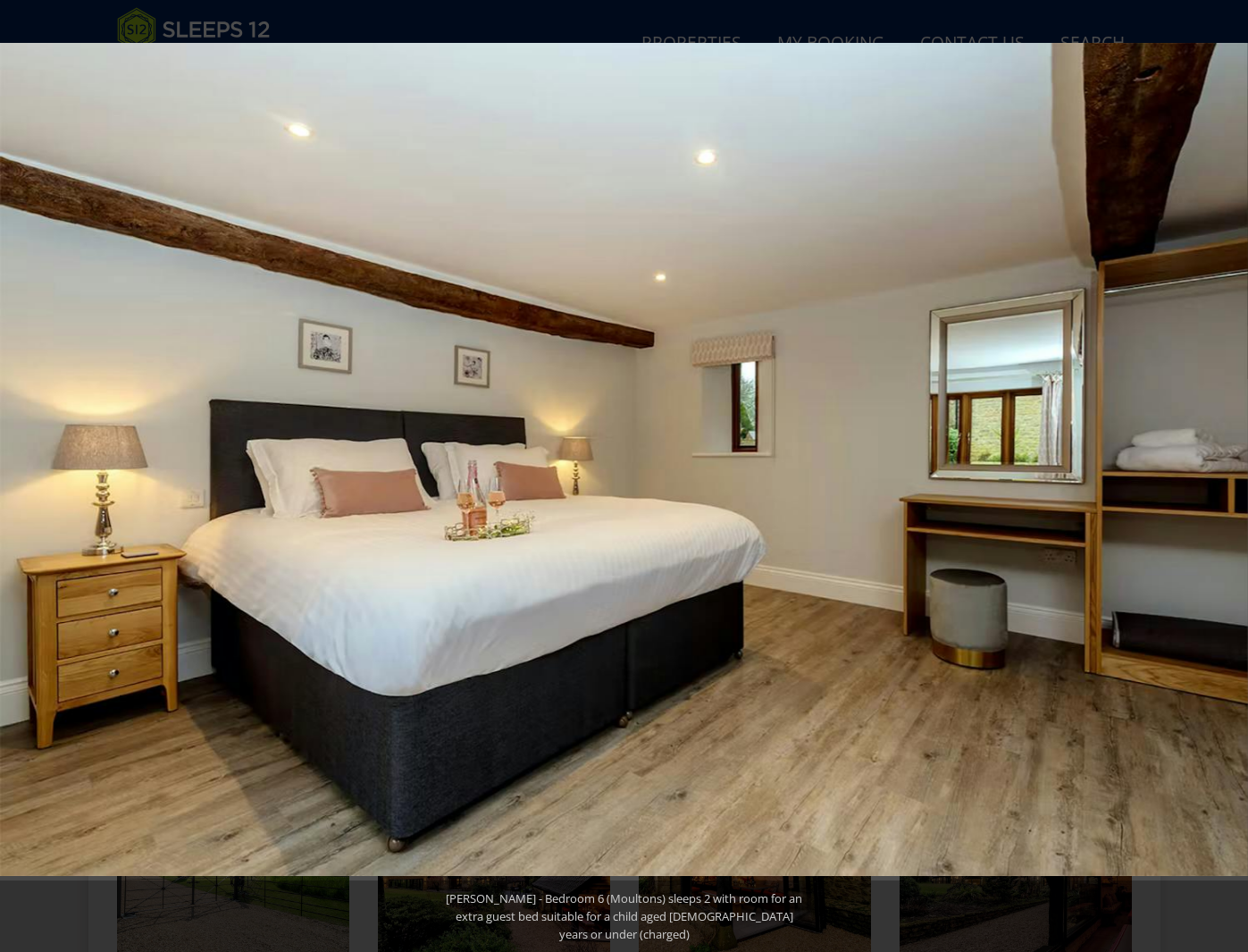
click at [1233, 475] on button at bounding box center [1216, 476] width 62 height 89
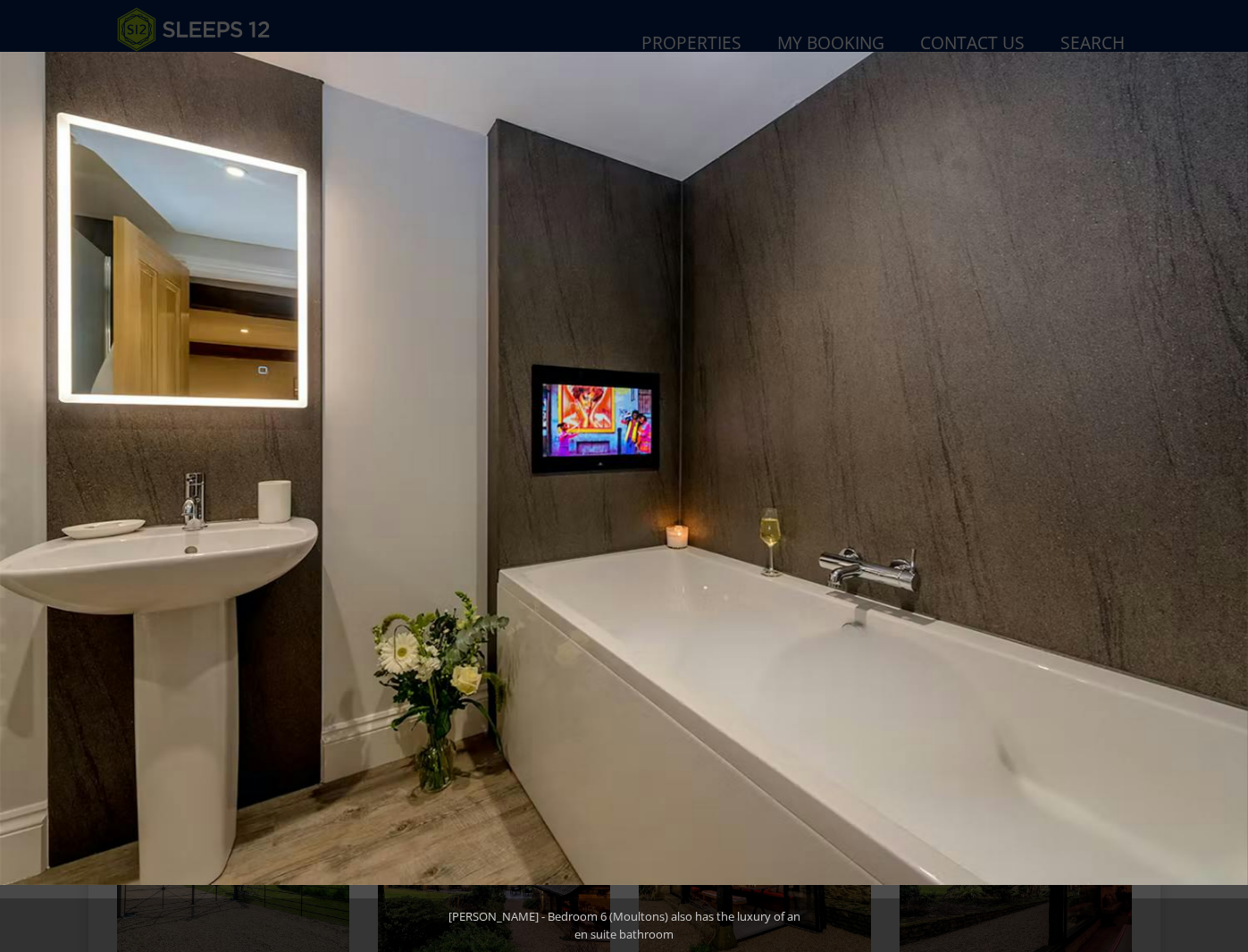
click at [1233, 475] on button at bounding box center [1216, 476] width 62 height 89
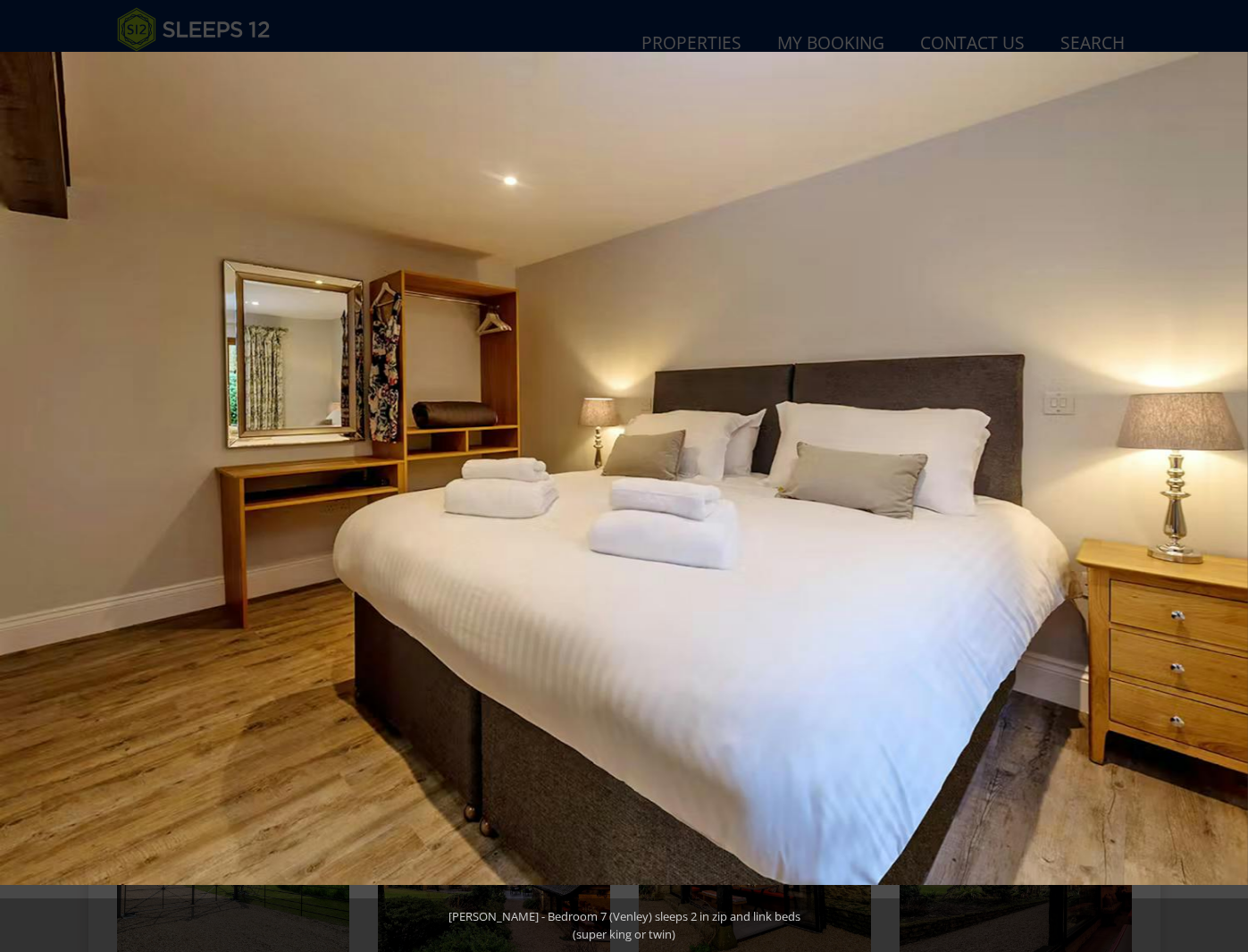
click at [1233, 475] on button at bounding box center [1216, 476] width 62 height 89
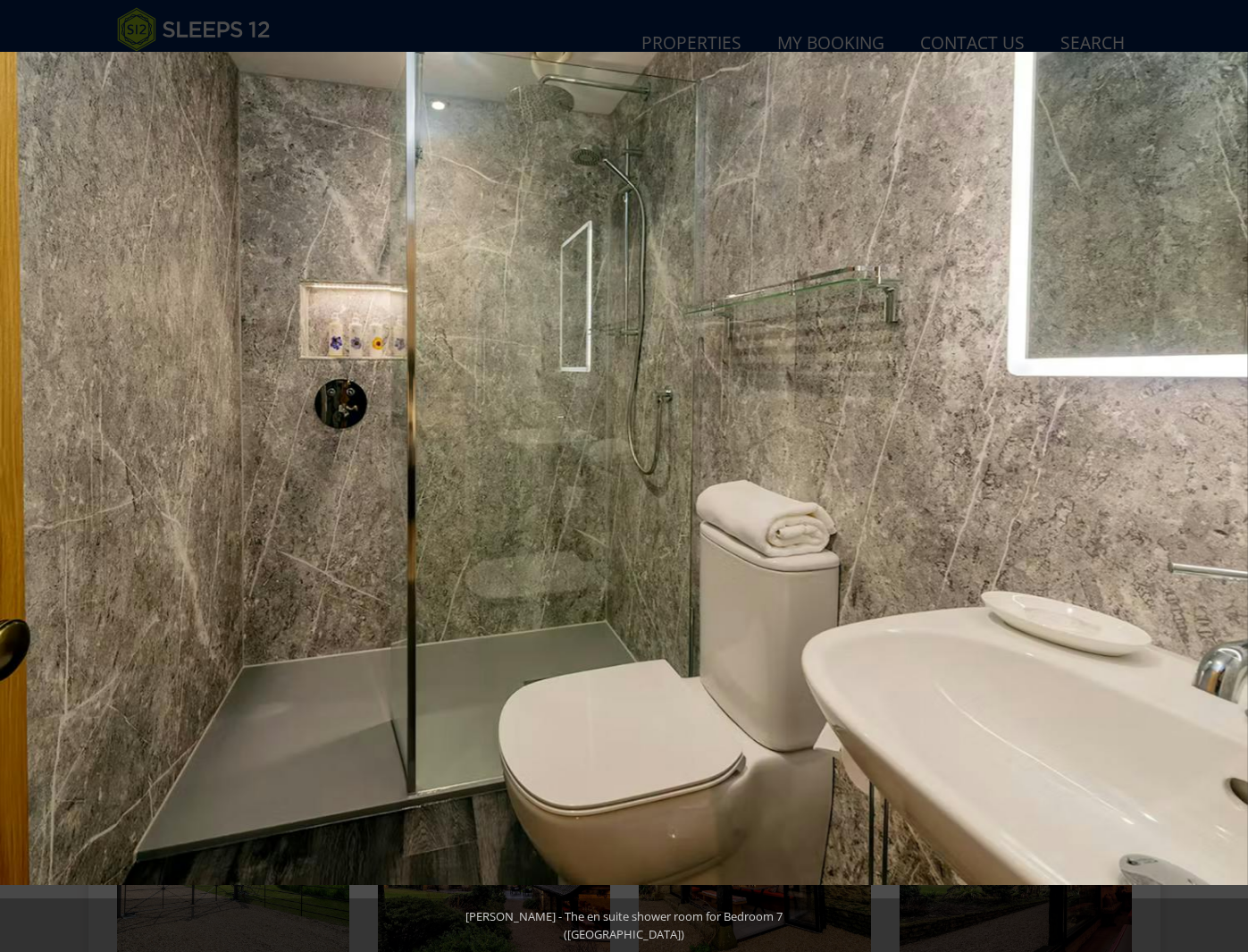
click at [1233, 475] on button at bounding box center [1216, 476] width 62 height 89
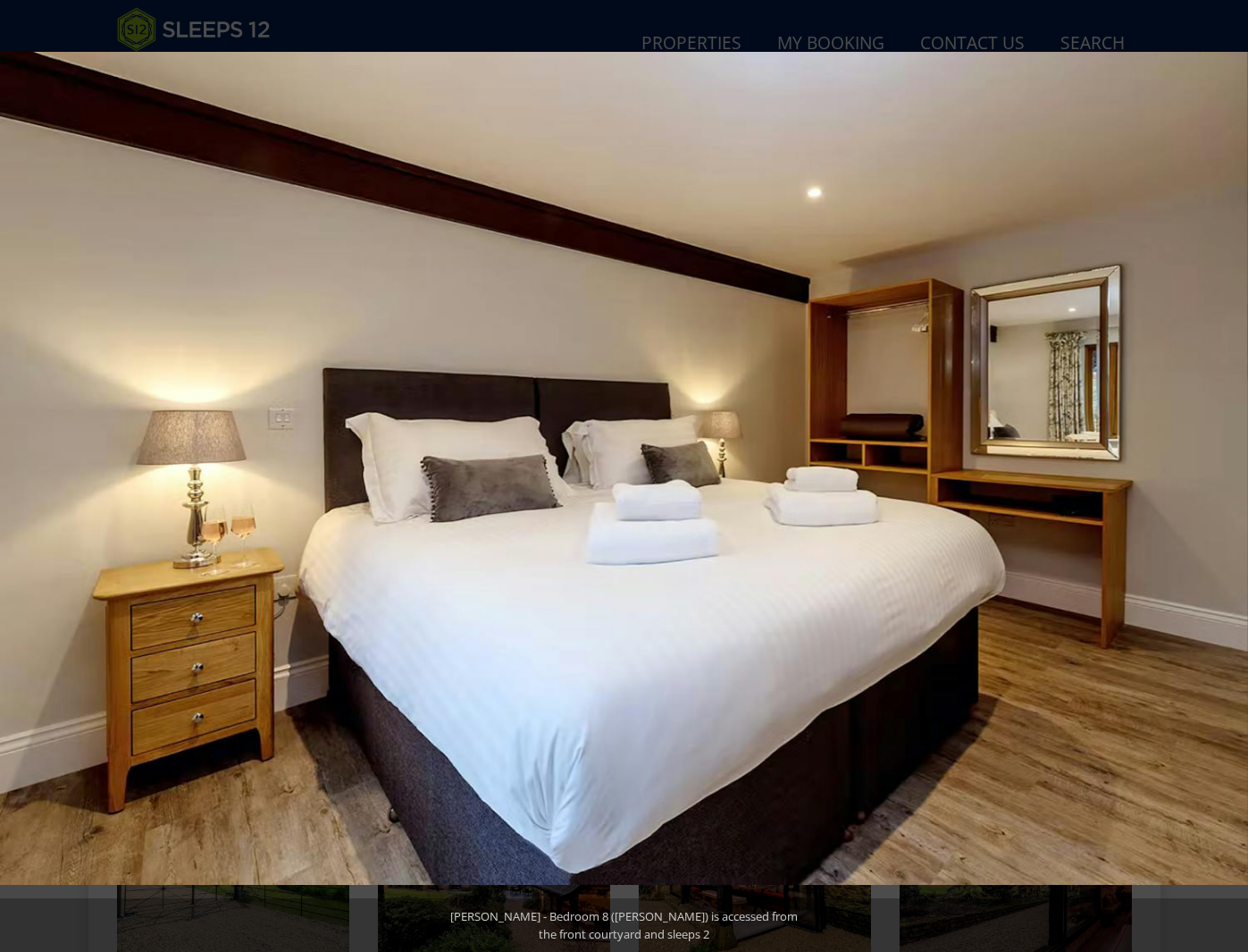
click at [1233, 475] on button at bounding box center [1216, 476] width 62 height 89
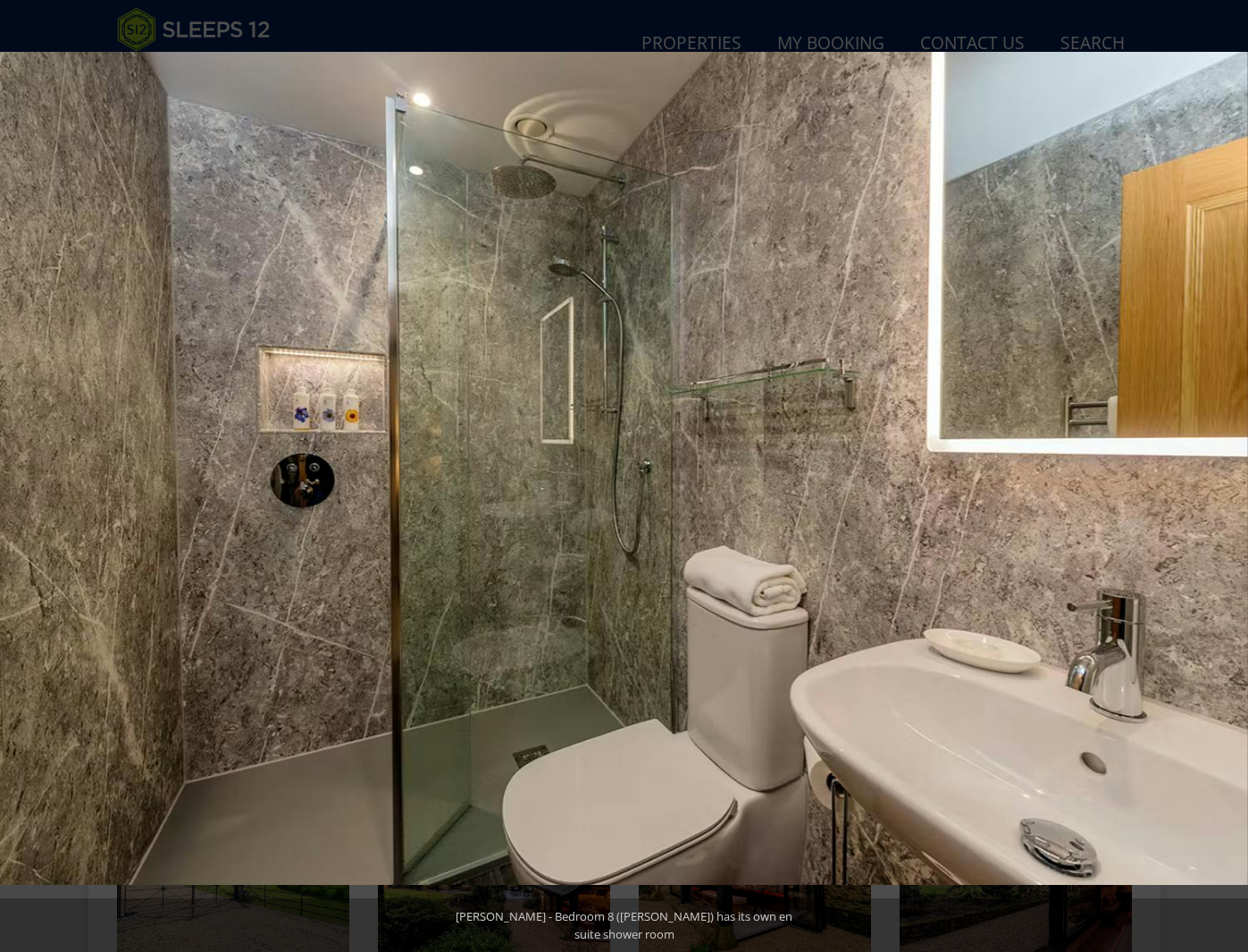
click at [1233, 475] on button at bounding box center [1216, 476] width 62 height 89
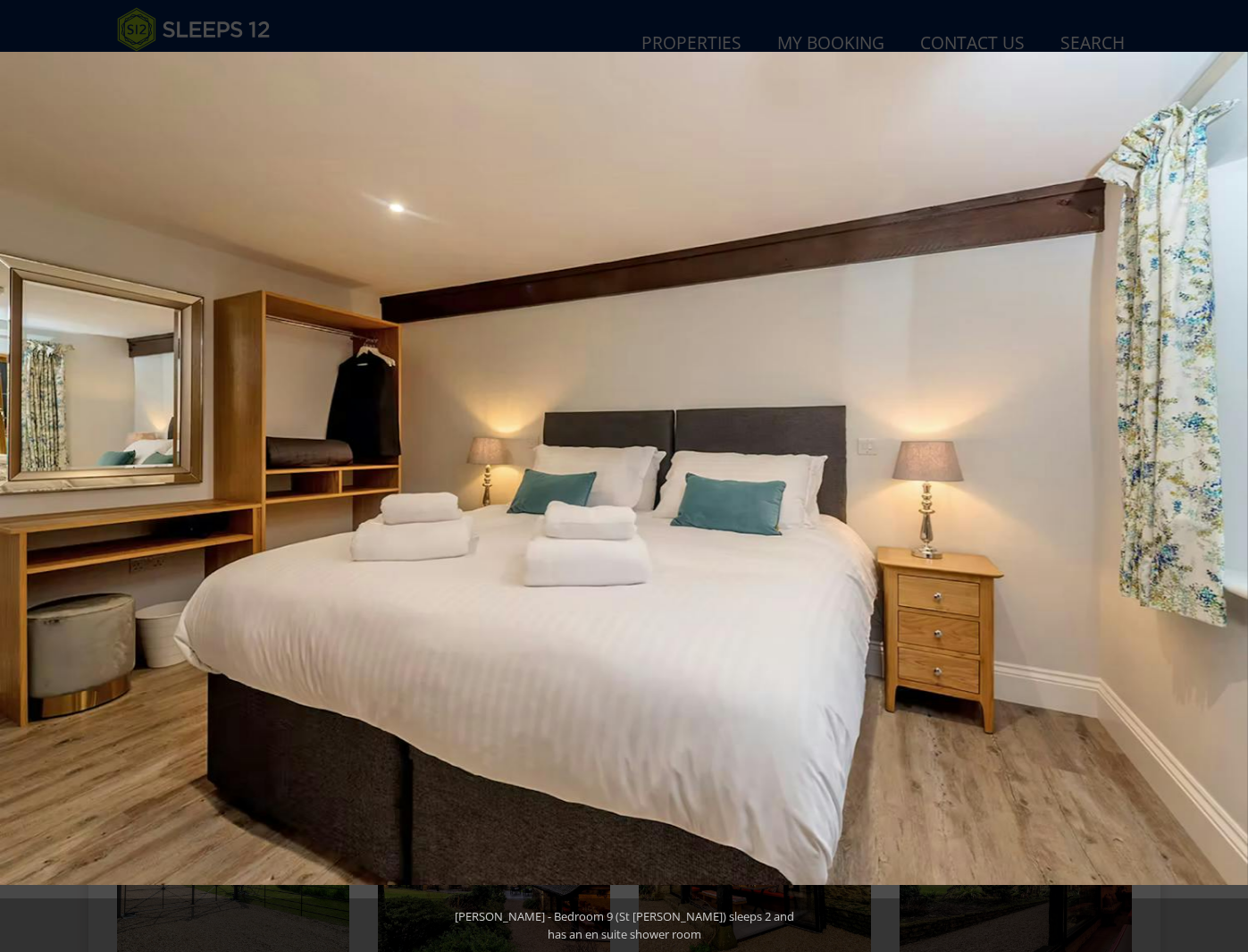
click at [1233, 475] on button at bounding box center [1216, 476] width 62 height 89
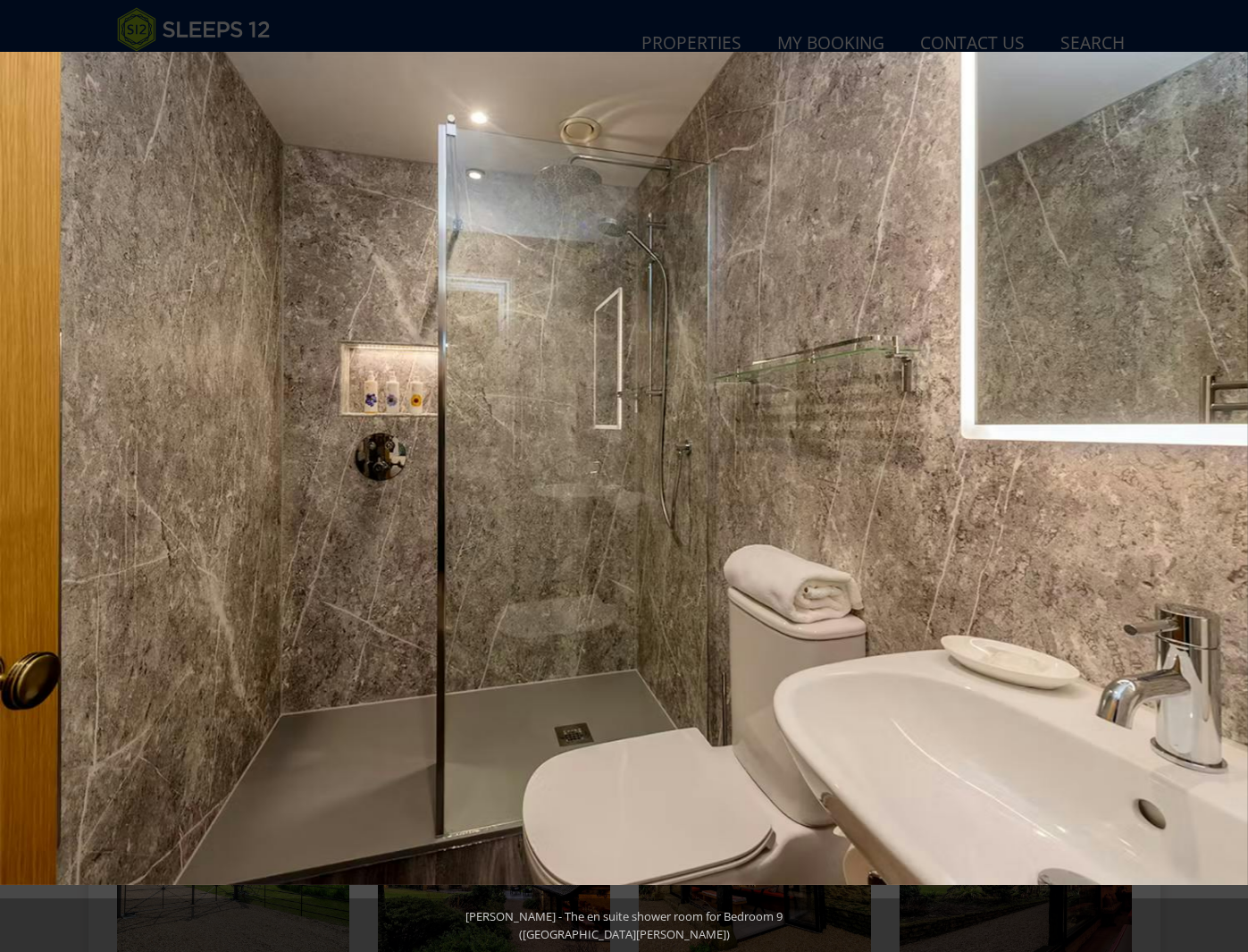
click at [1233, 475] on button at bounding box center [1216, 476] width 62 height 89
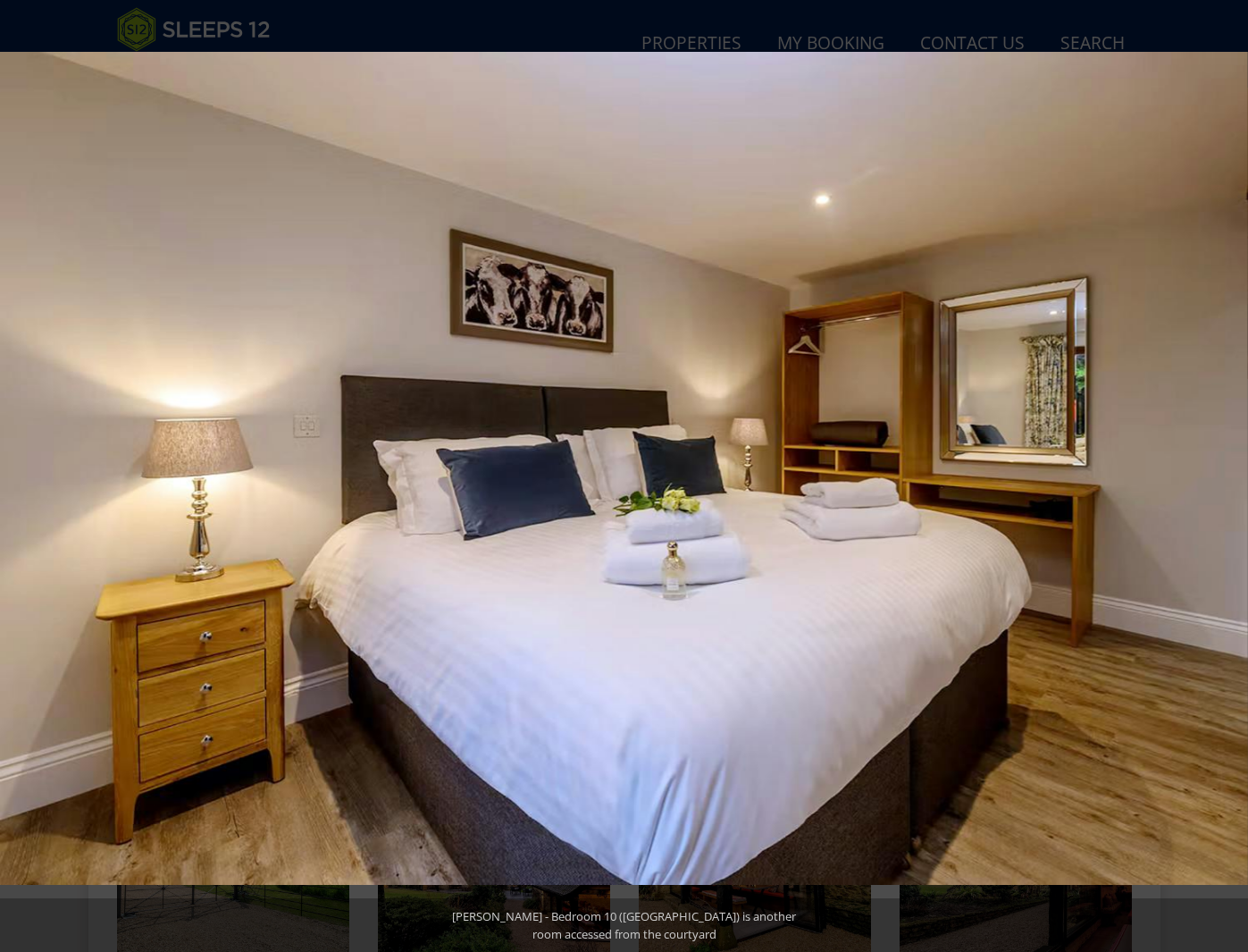
click at [1233, 475] on button at bounding box center [1216, 476] width 62 height 89
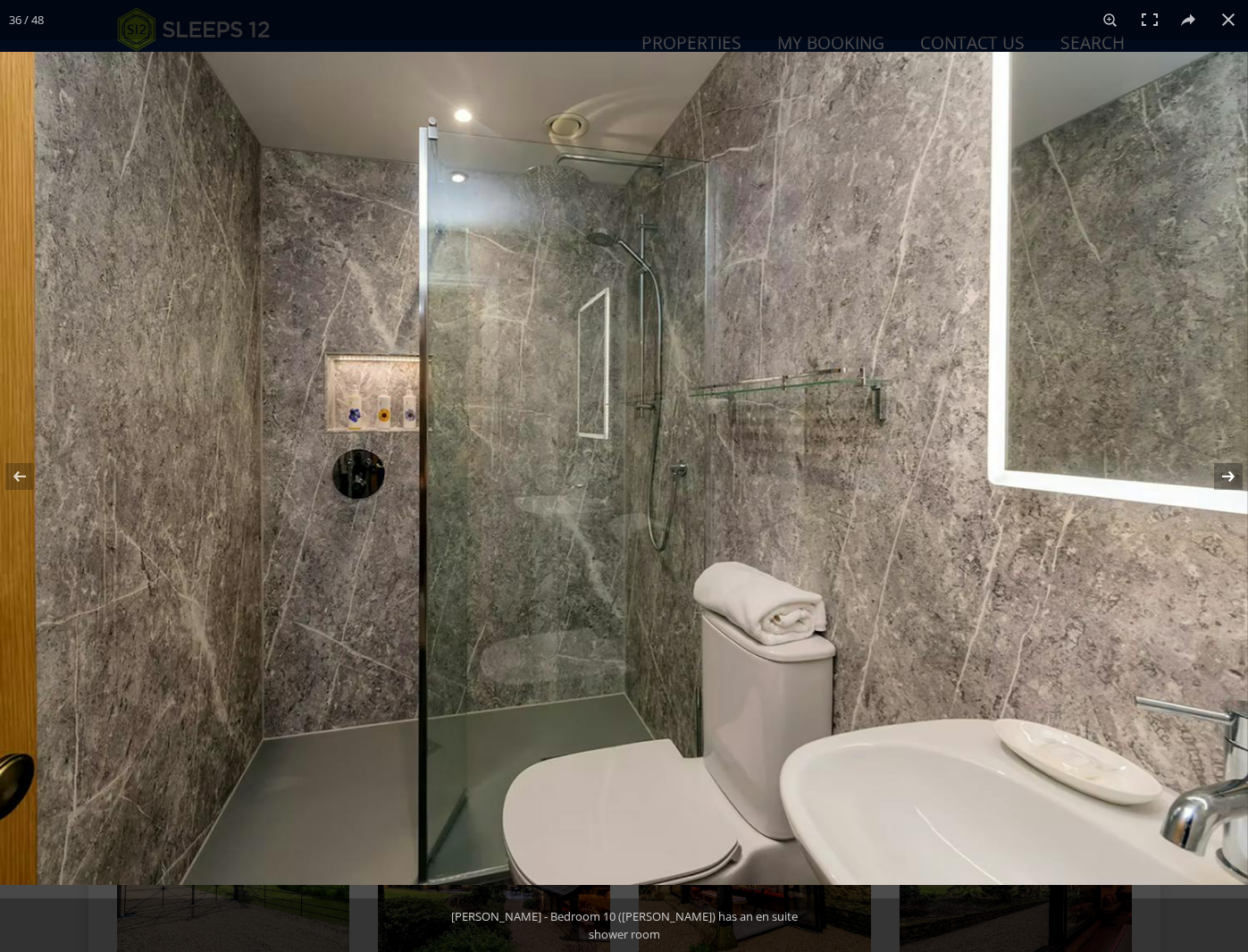
click at [1233, 477] on button at bounding box center [1216, 476] width 62 height 89
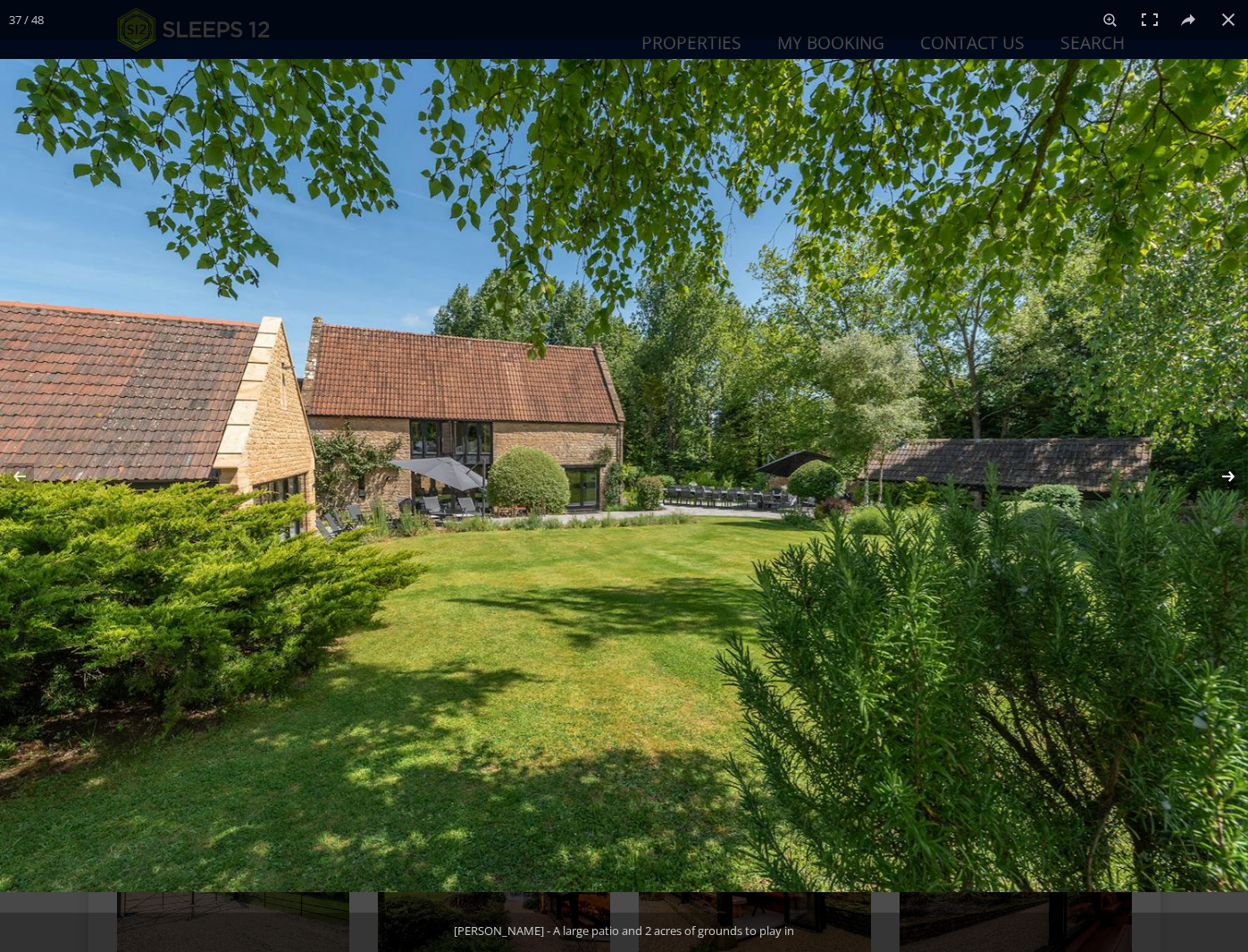
click at [1233, 477] on button at bounding box center [1216, 476] width 62 height 89
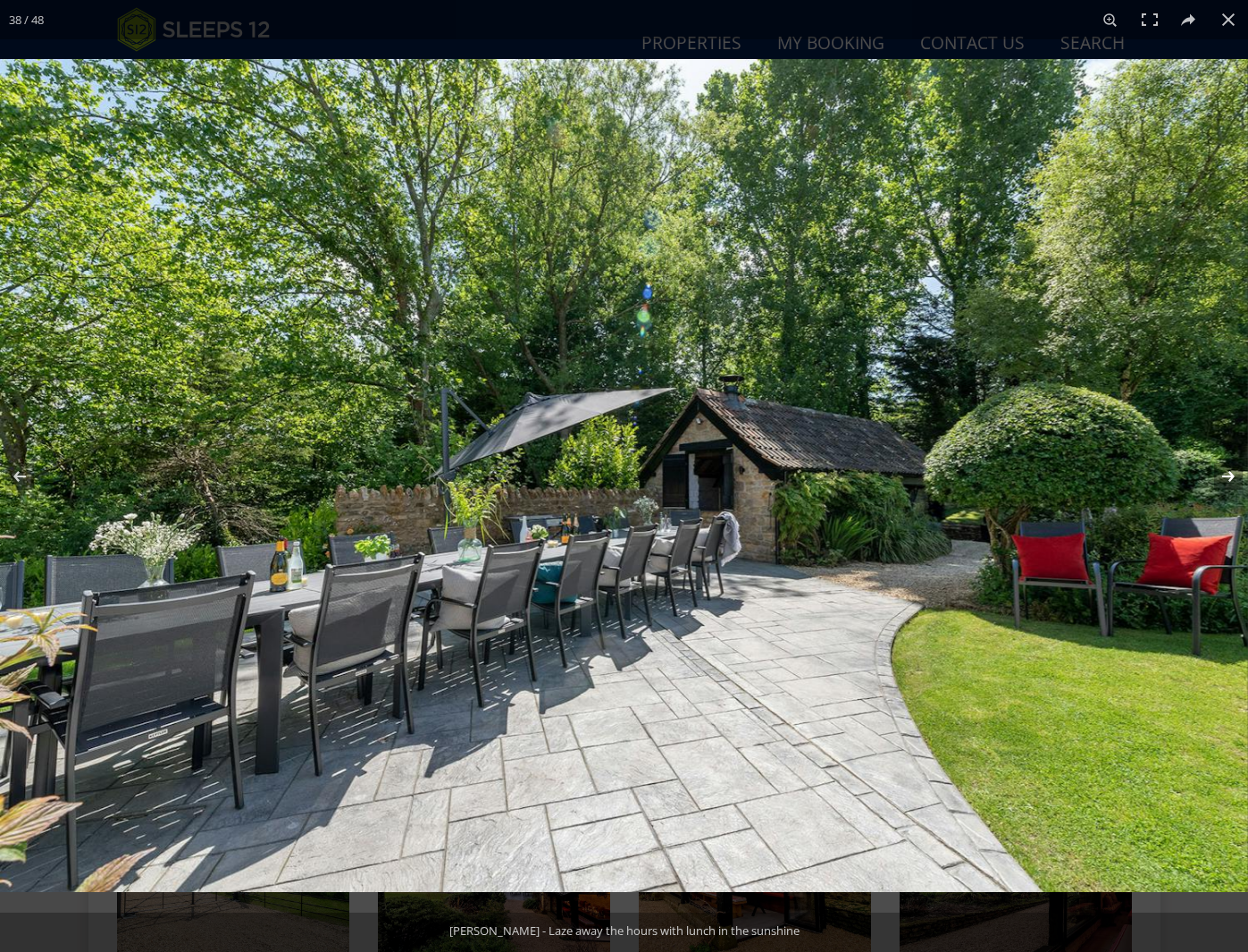
click at [1233, 477] on button at bounding box center [1216, 476] width 62 height 89
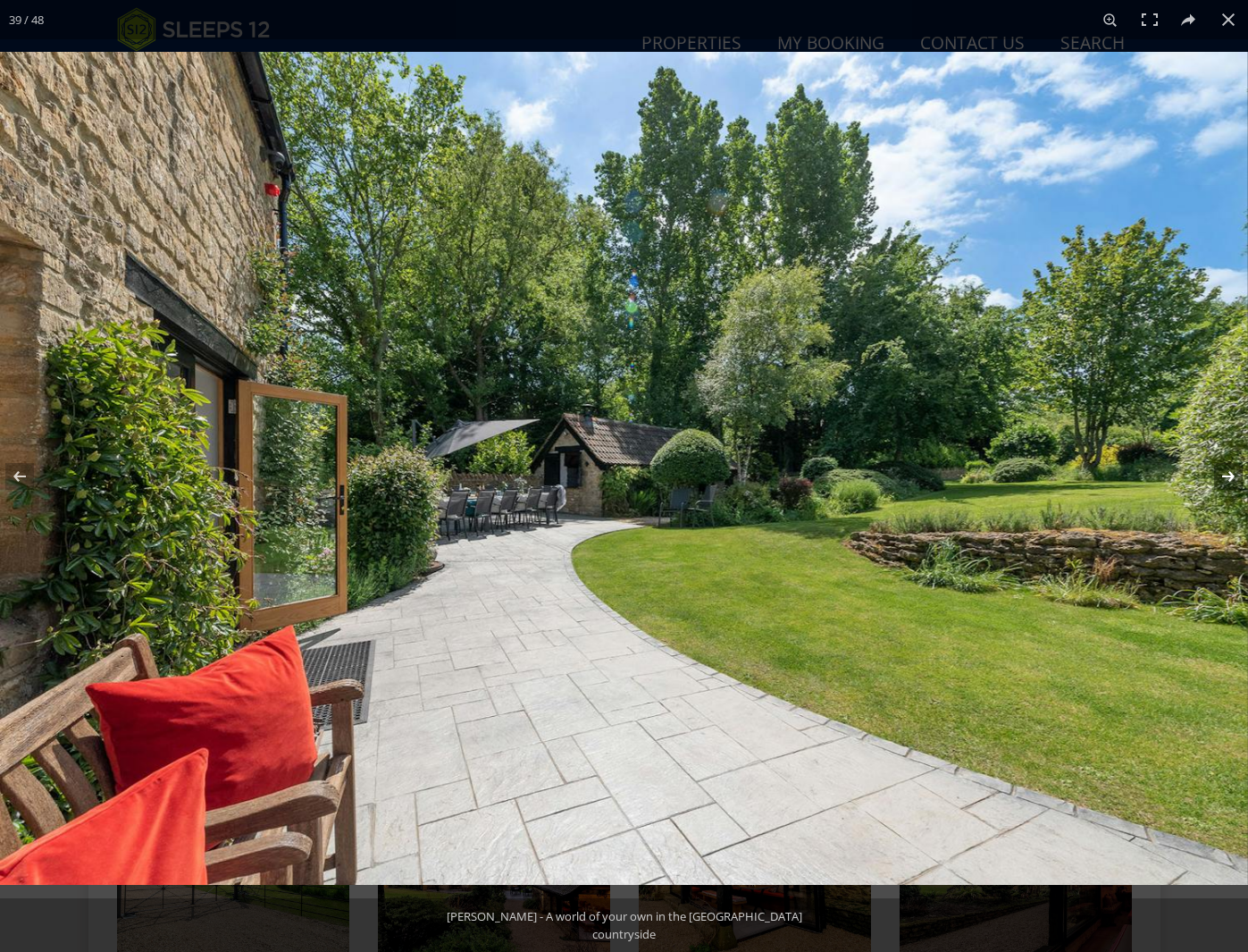
click at [1233, 477] on button at bounding box center [1216, 476] width 62 height 89
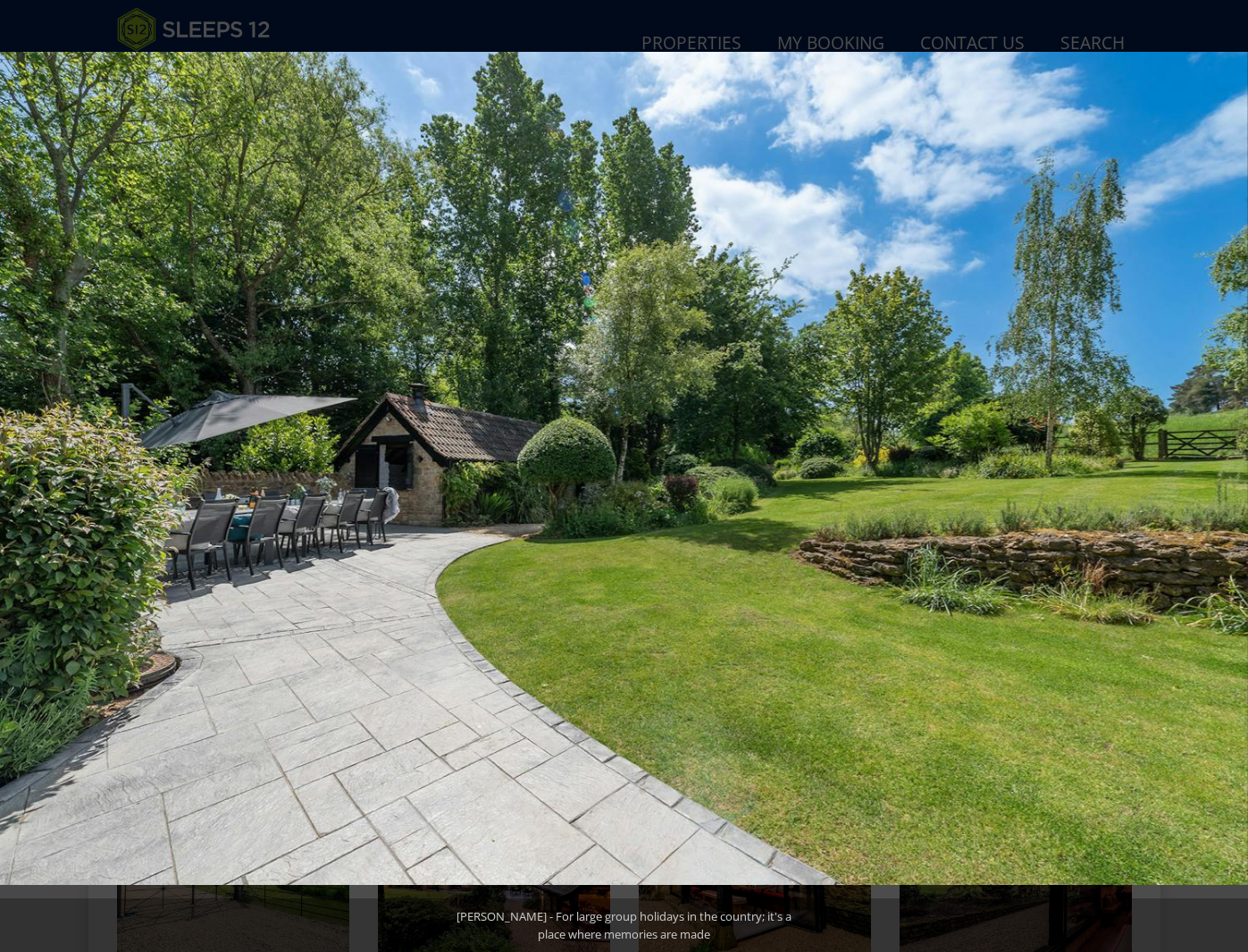
click at [1233, 477] on button at bounding box center [1216, 476] width 62 height 89
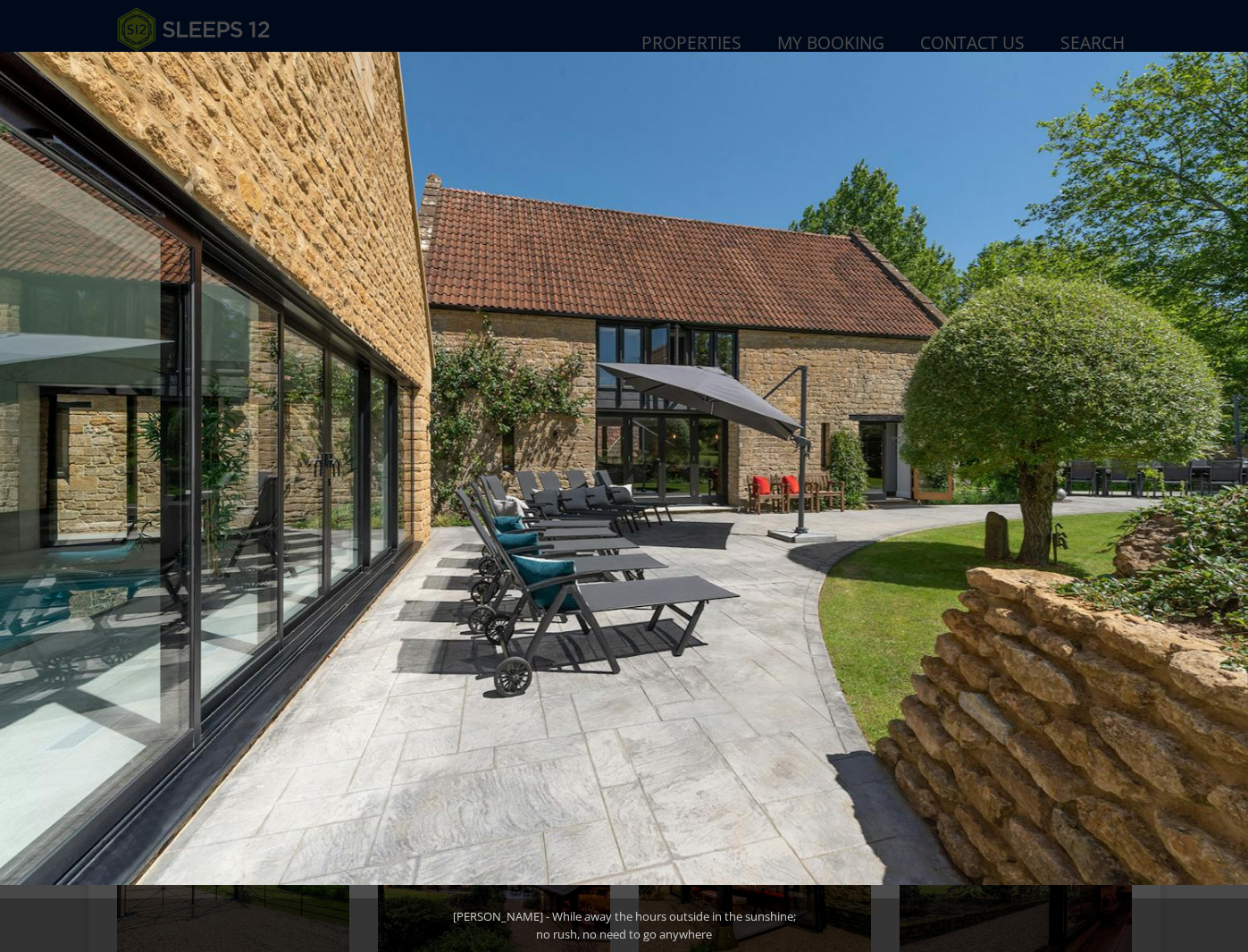
click at [1233, 477] on button at bounding box center [1216, 476] width 62 height 89
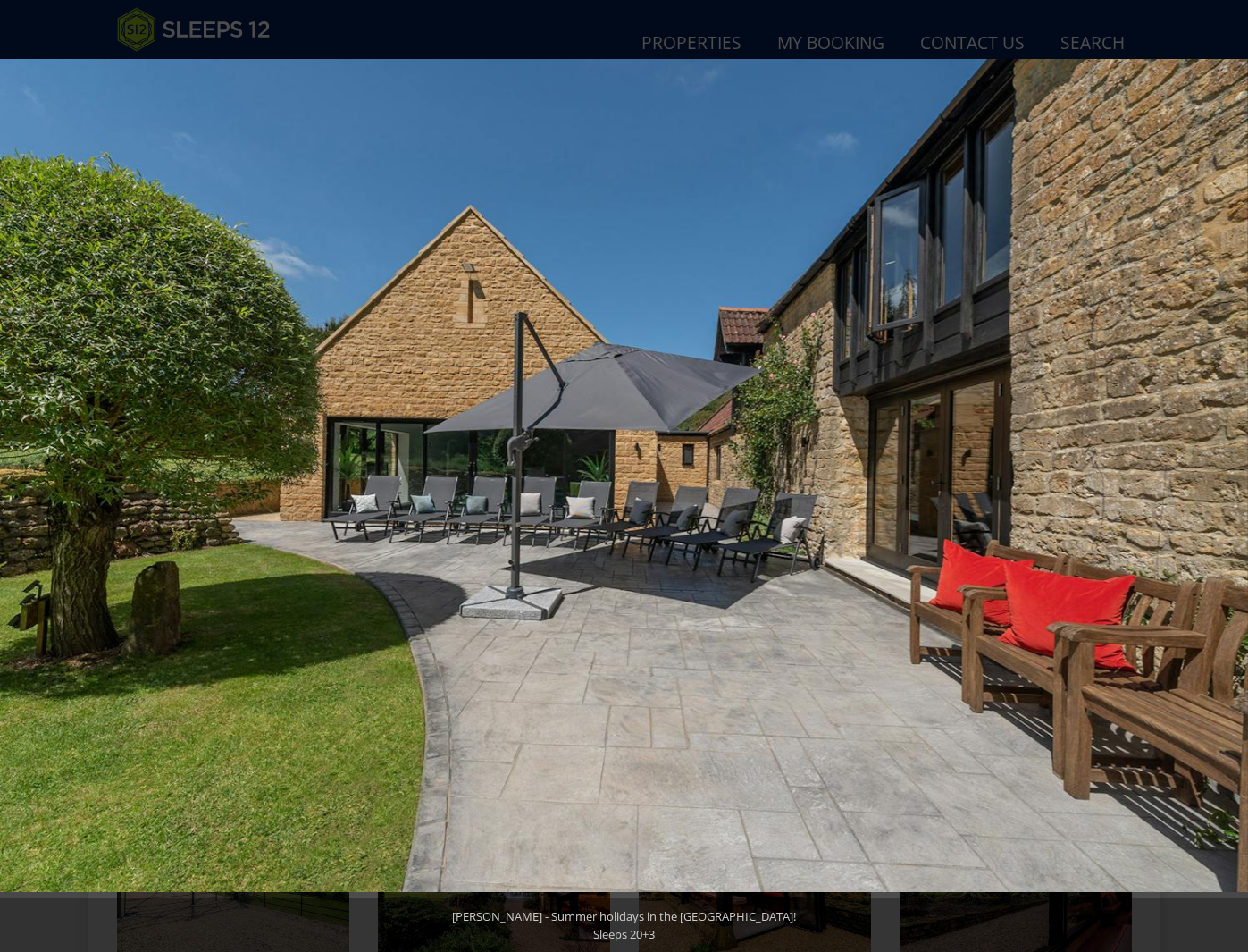
click at [1233, 477] on button at bounding box center [1216, 476] width 62 height 89
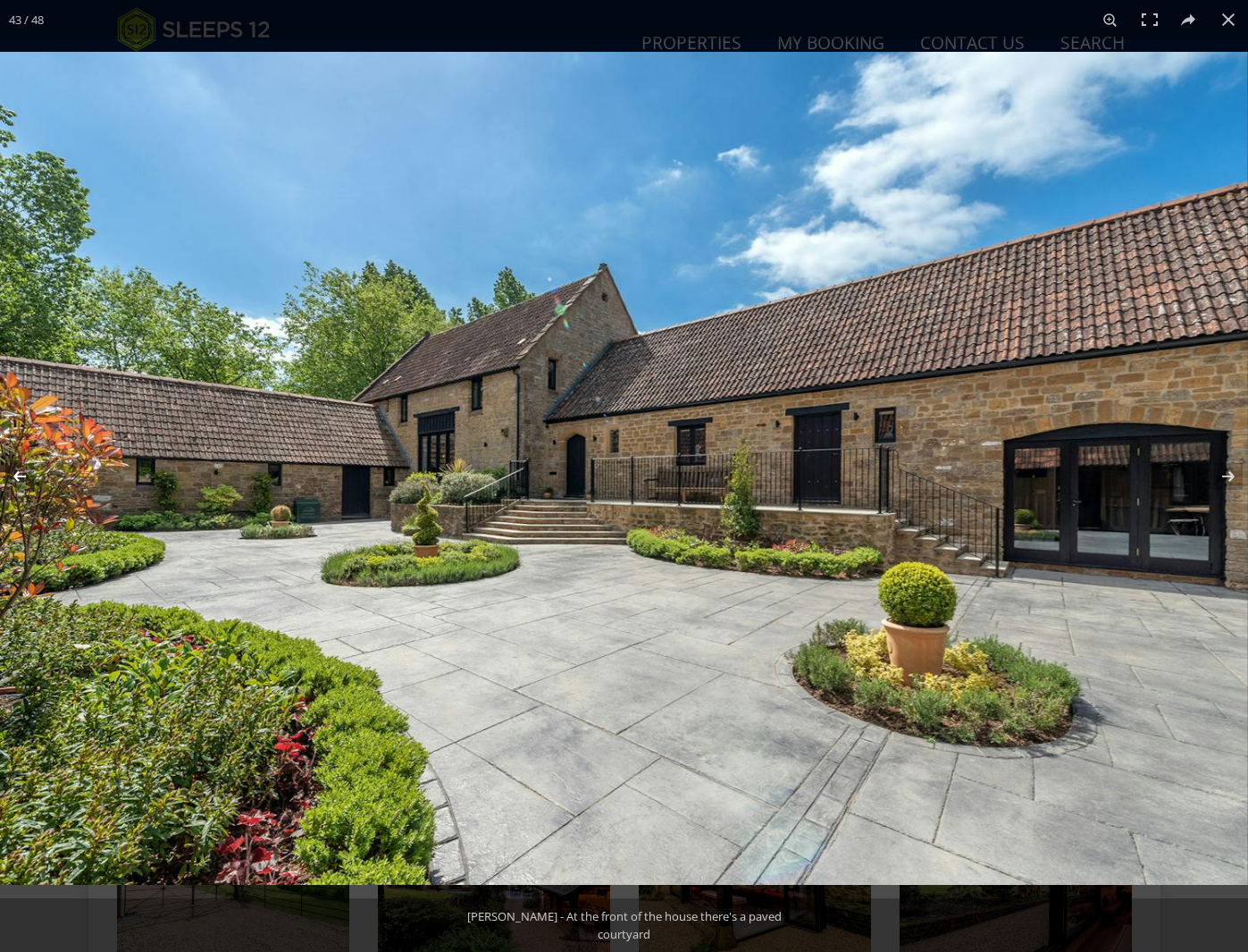
click at [20, 472] on button at bounding box center [31, 476] width 62 height 89
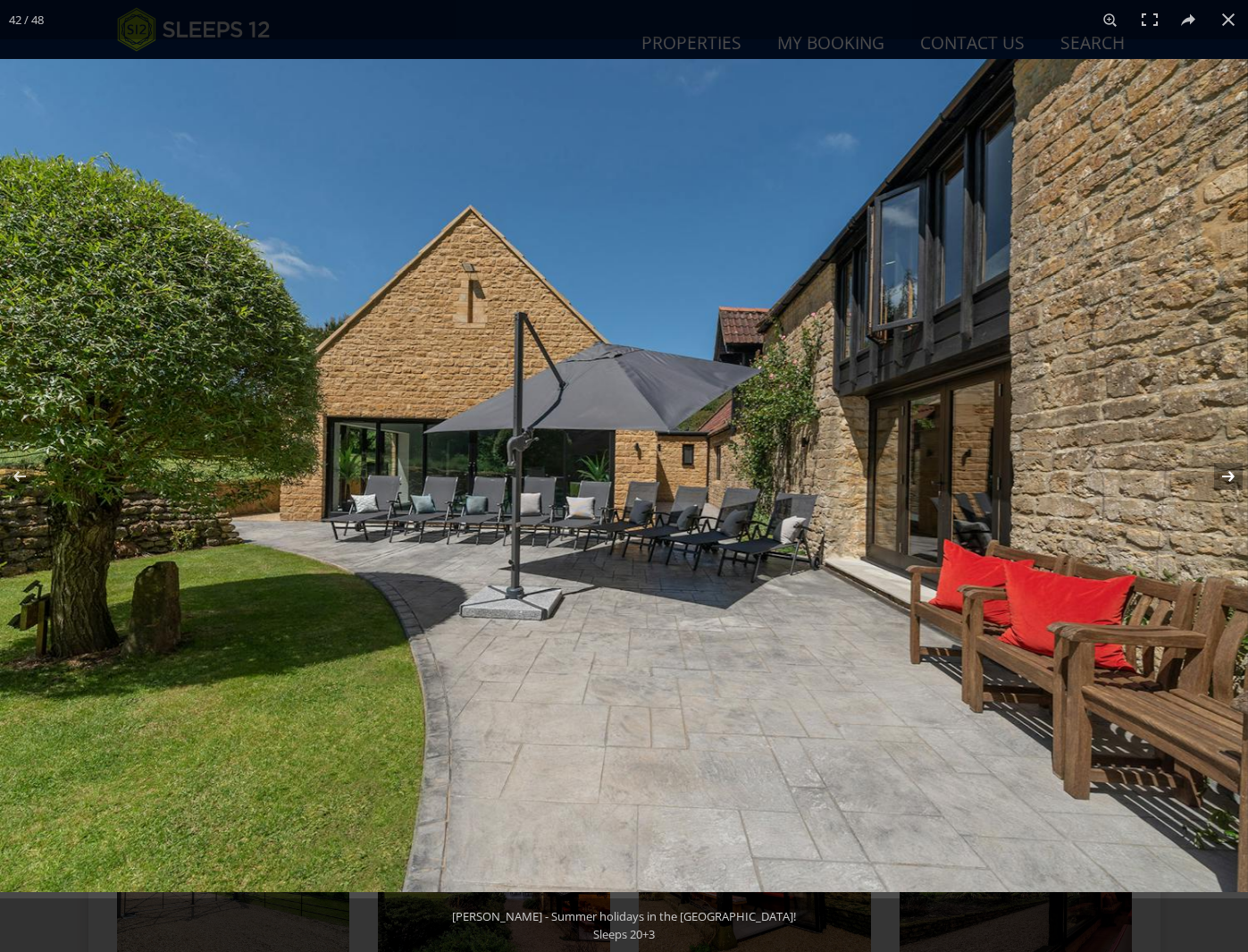
click at [1231, 470] on button at bounding box center [1216, 476] width 62 height 89
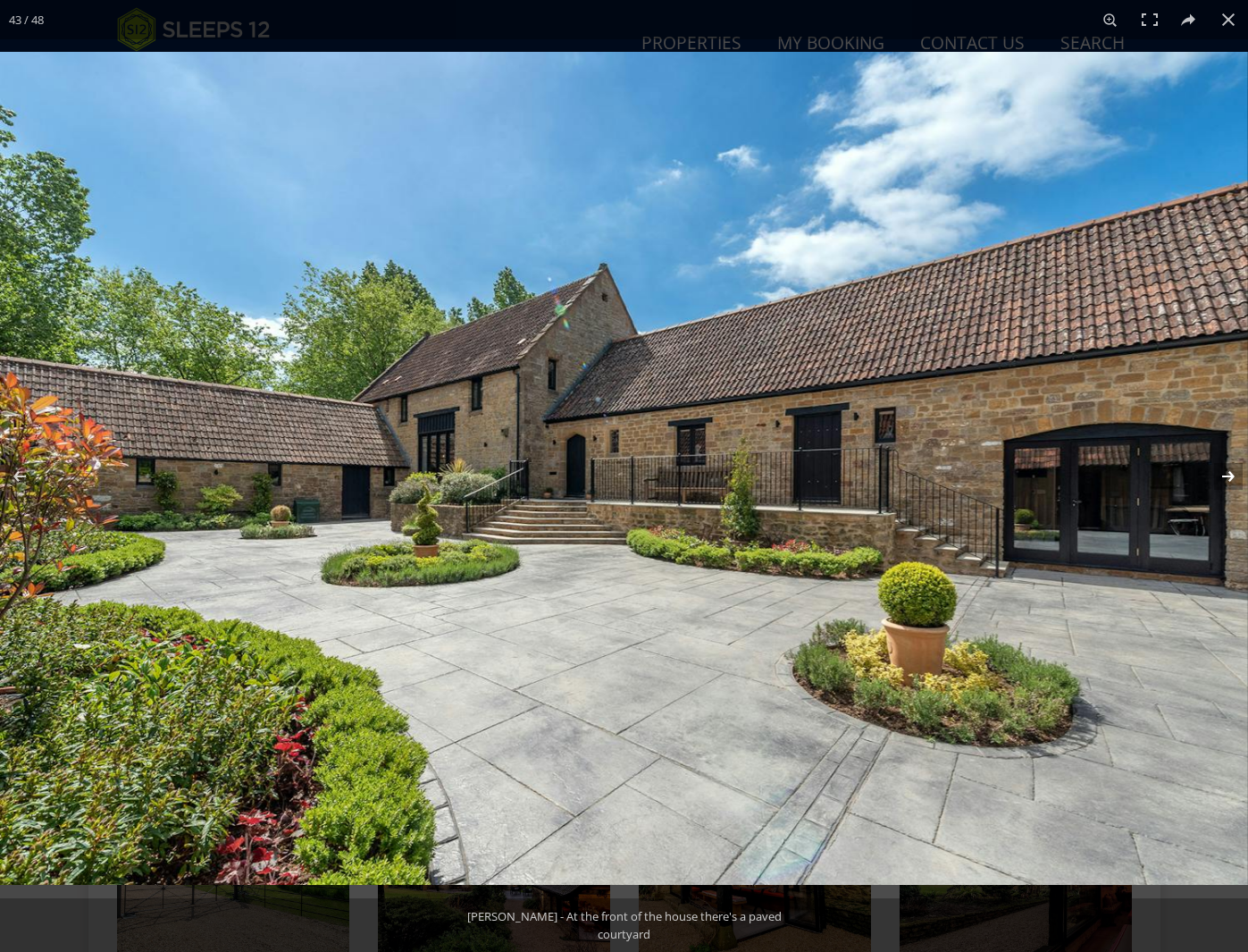
click at [1231, 470] on button at bounding box center [1216, 476] width 62 height 89
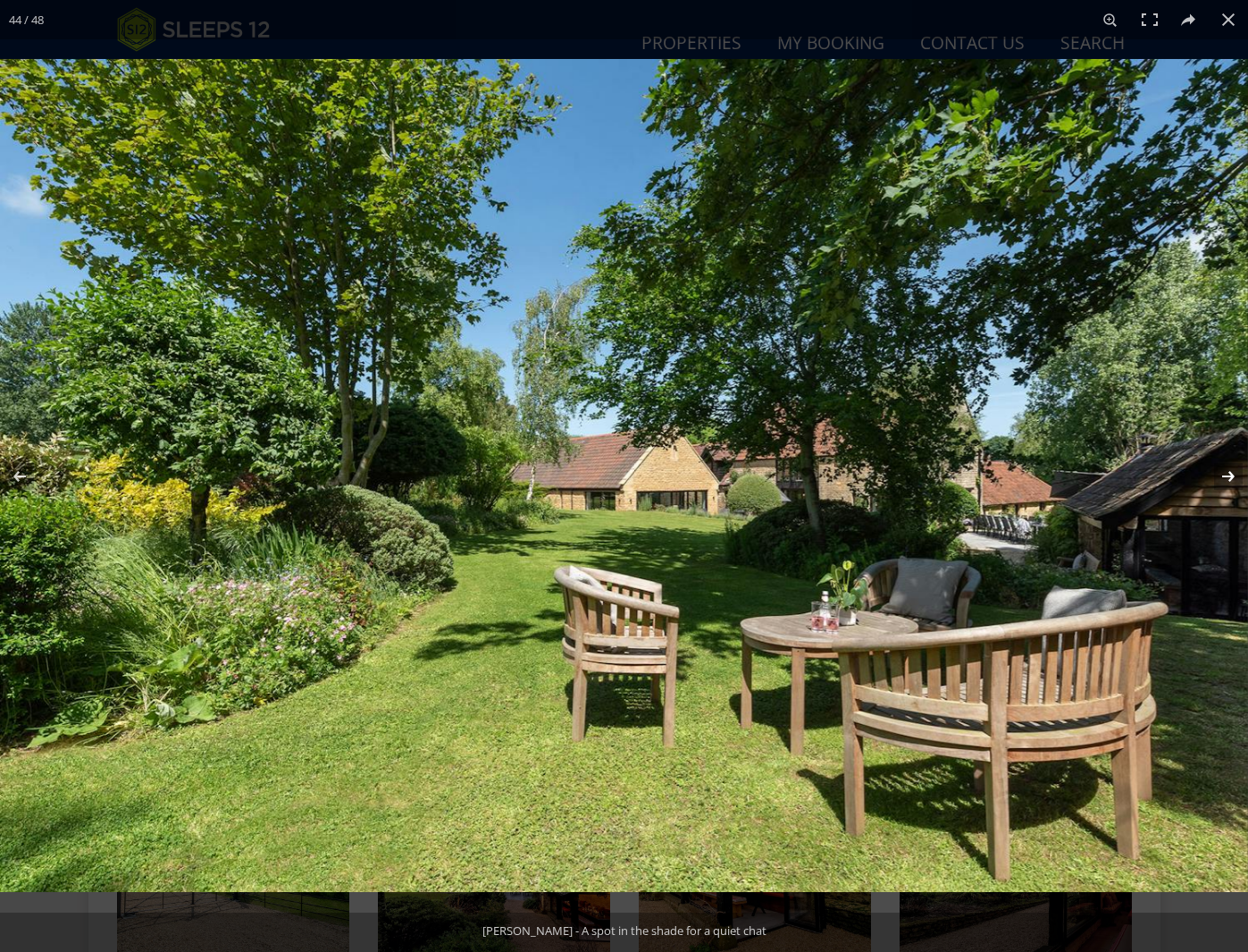
click at [1231, 470] on button at bounding box center [1216, 476] width 62 height 89
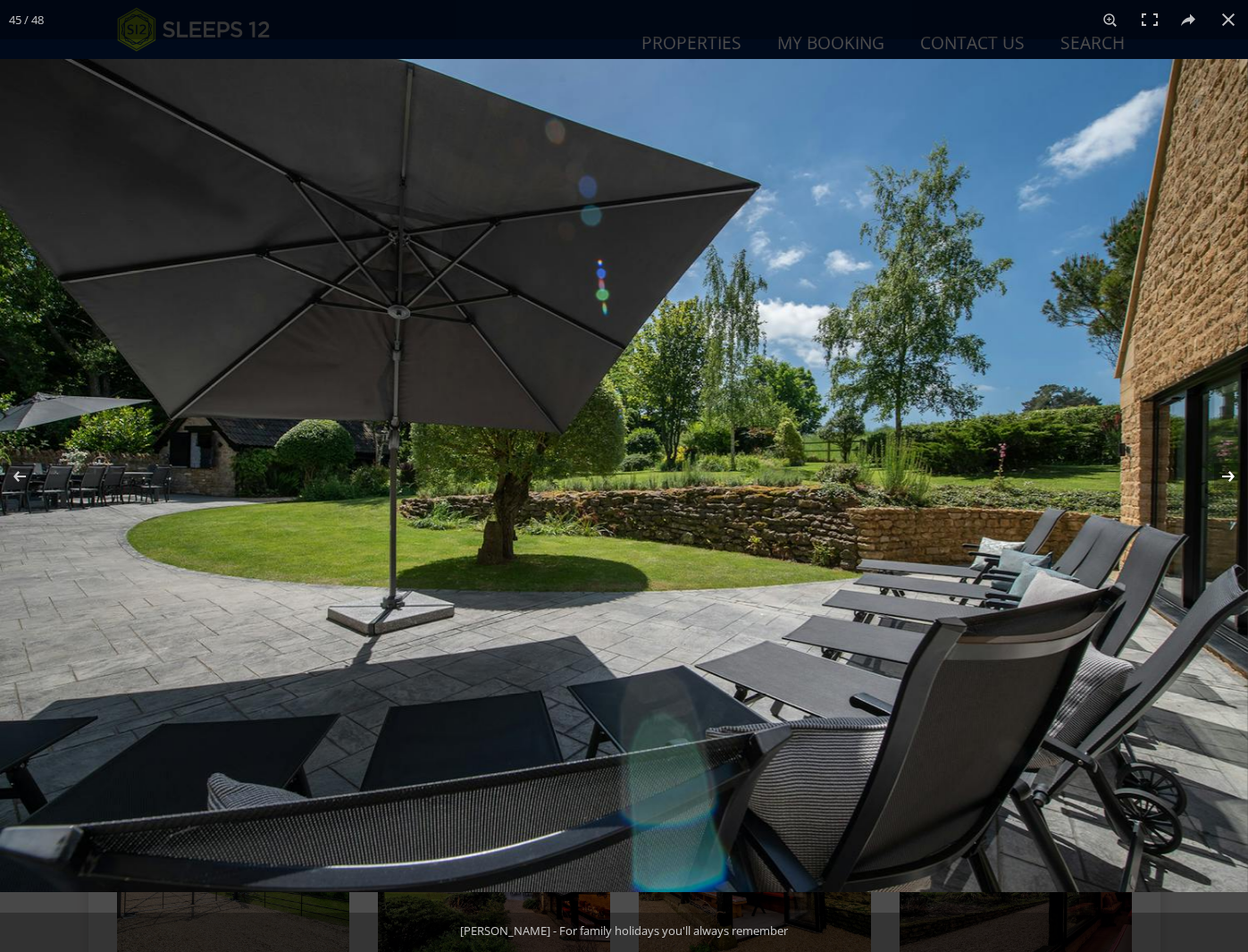
click at [1231, 470] on button at bounding box center [1216, 476] width 62 height 89
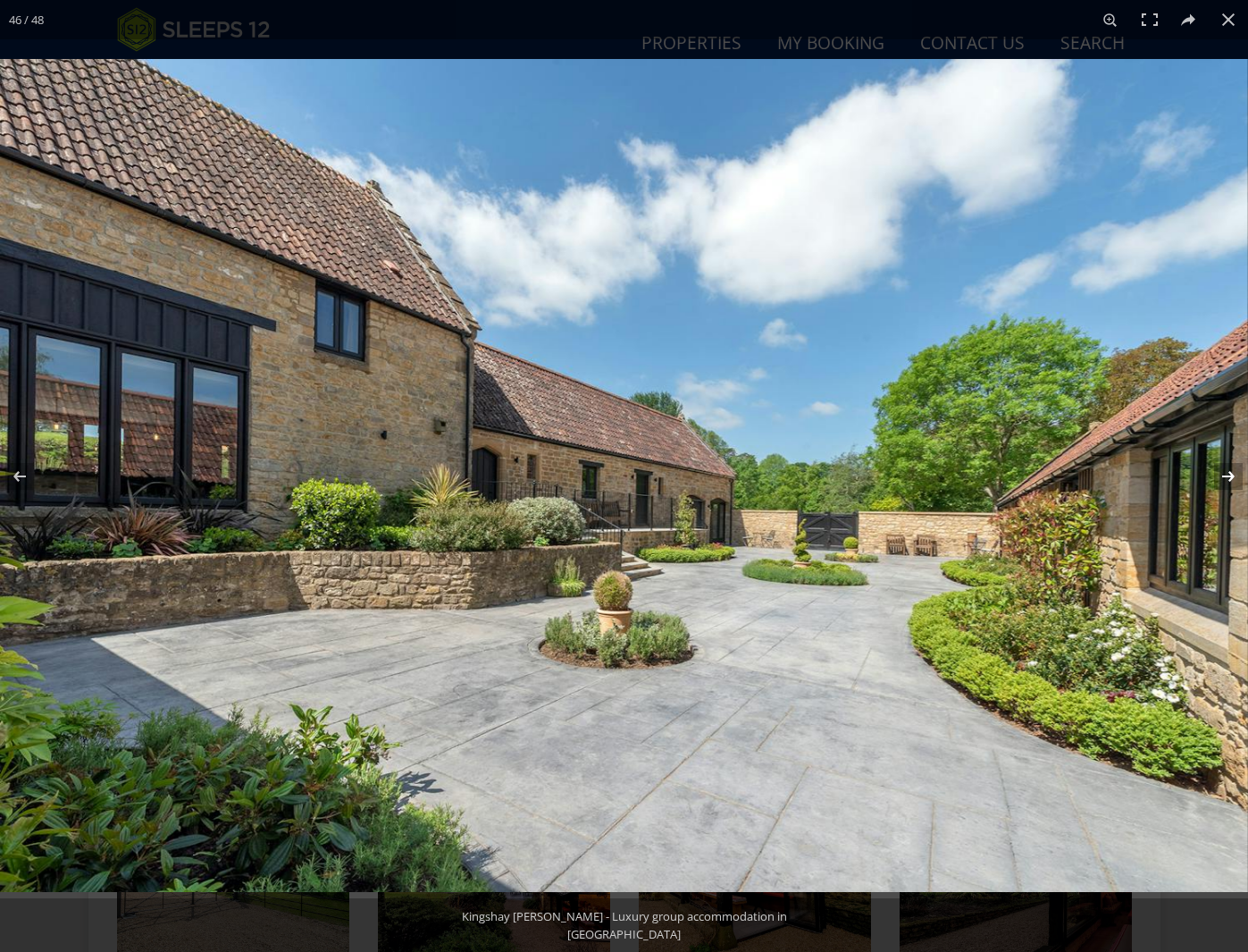
click at [1231, 470] on button at bounding box center [1216, 476] width 62 height 89
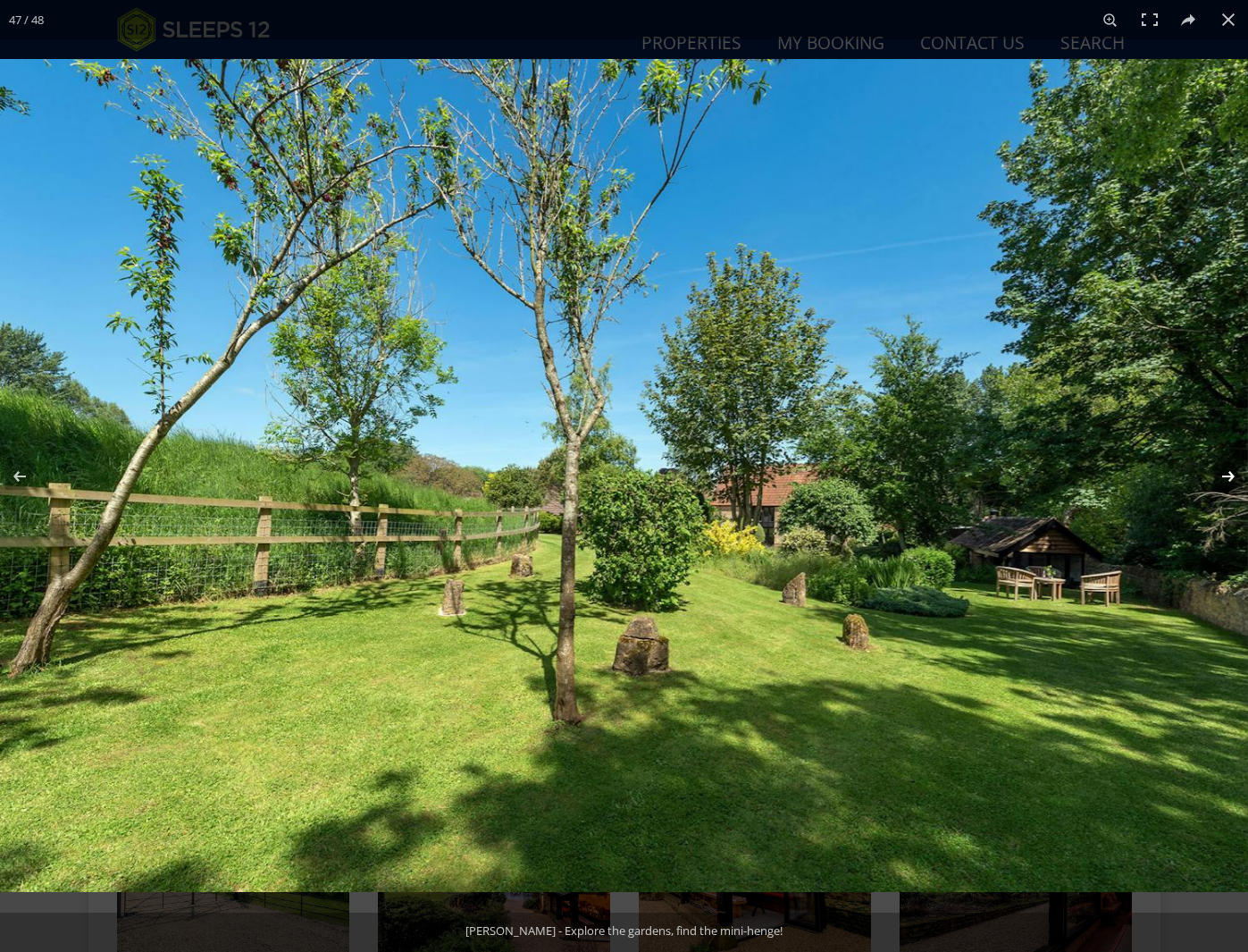
click at [1231, 471] on button at bounding box center [1216, 476] width 62 height 89
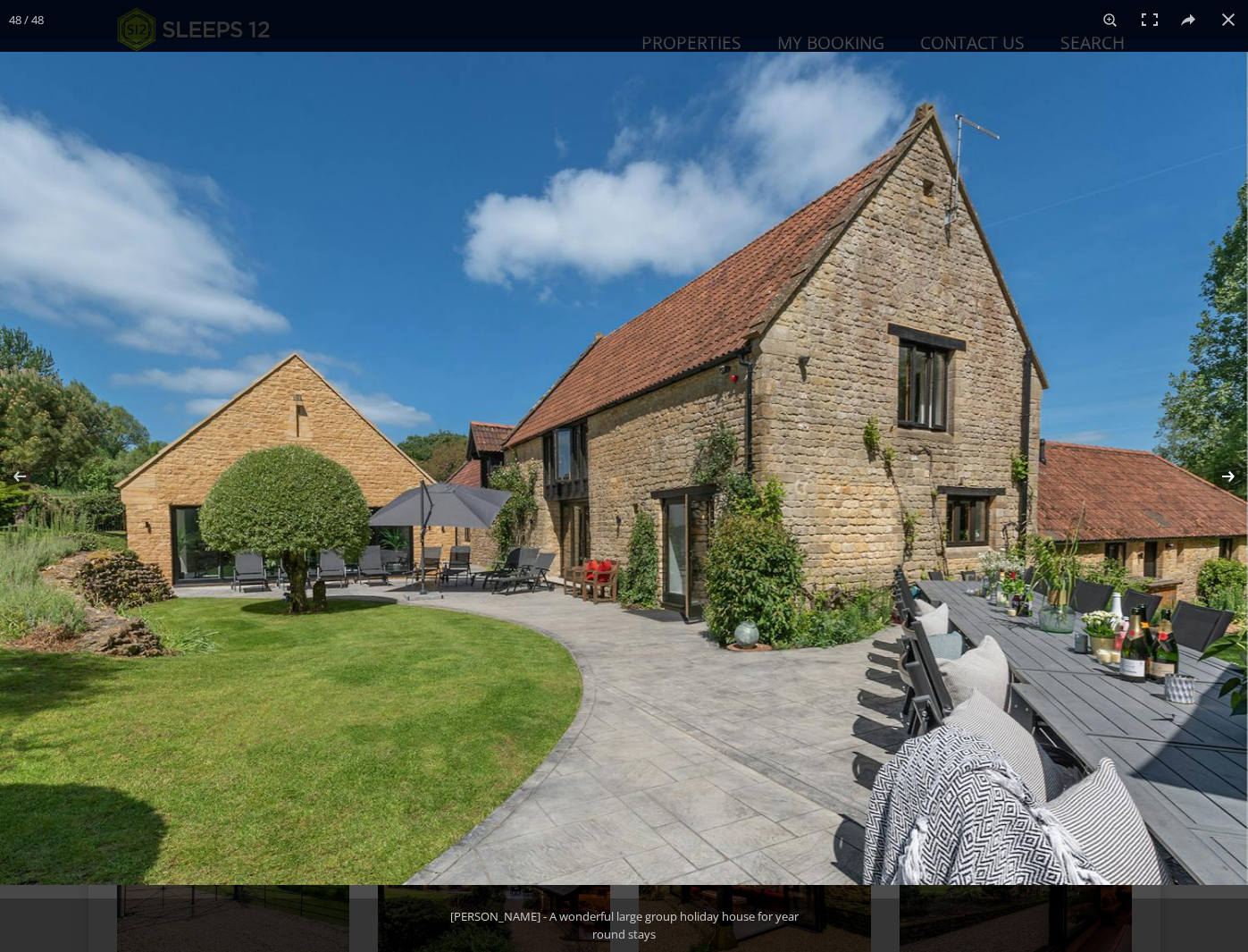
click at [1232, 473] on button at bounding box center [1216, 476] width 62 height 89
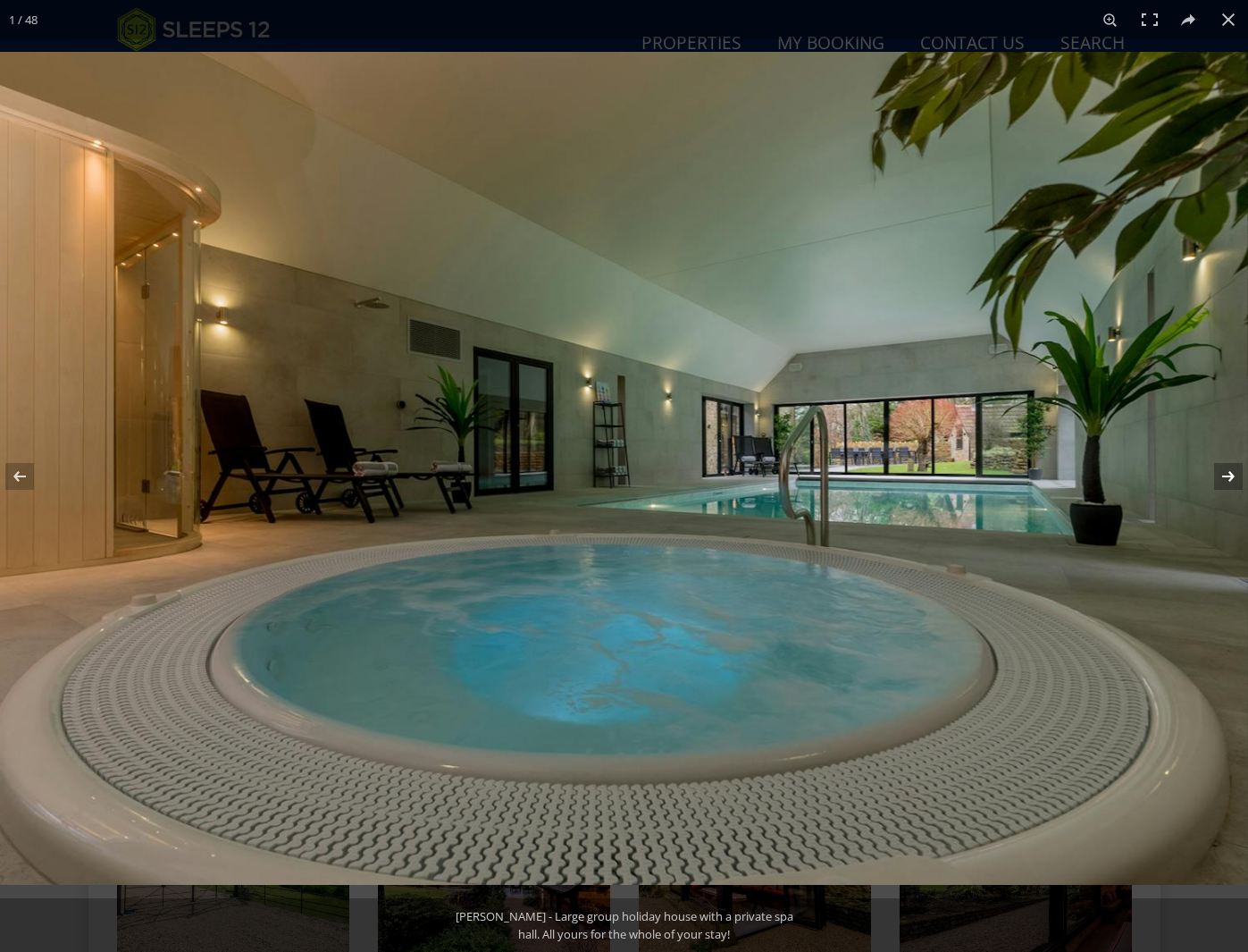
scroll to position [377, 0]
click at [1228, 16] on button at bounding box center [1228, 20] width 39 height 39
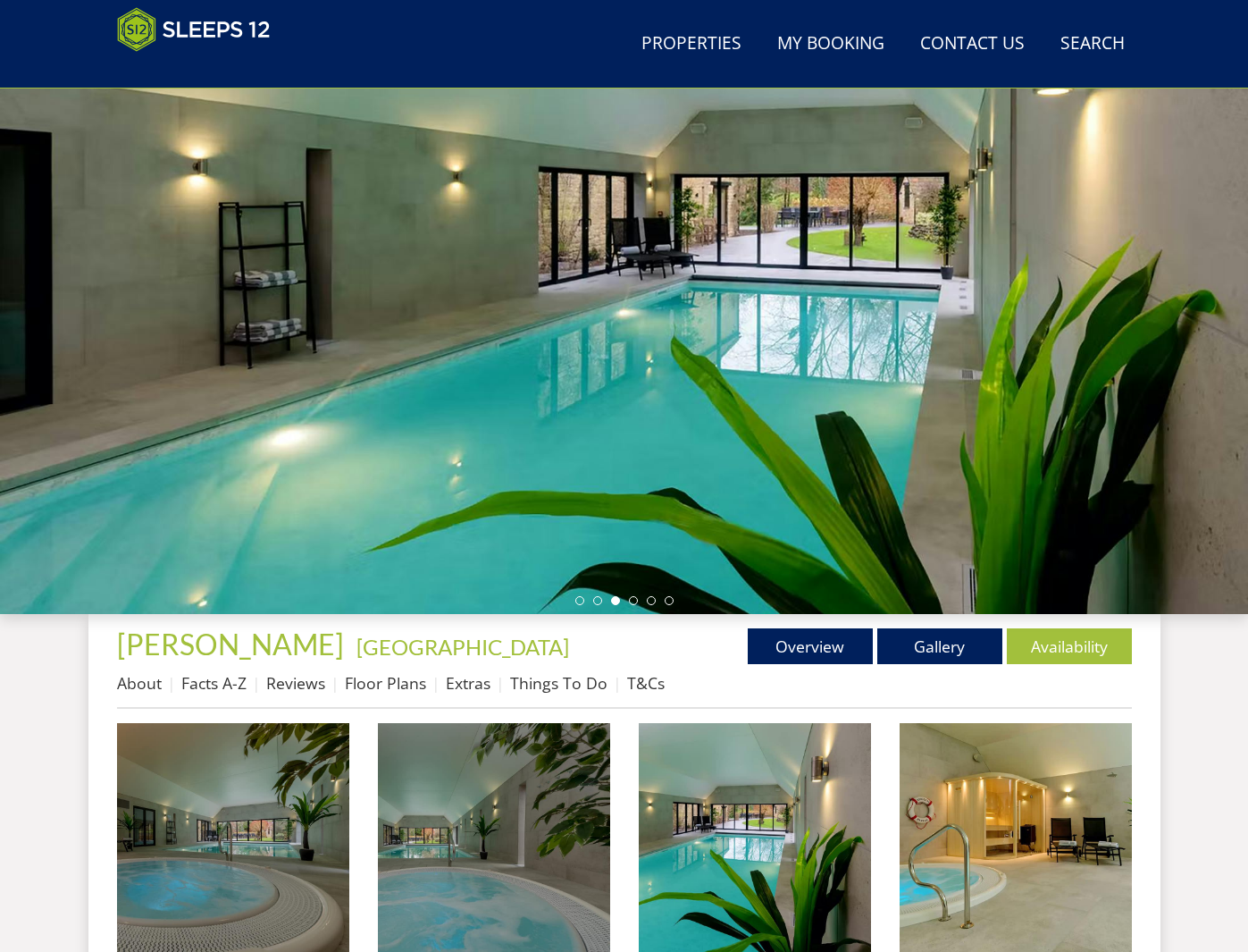
scroll to position [138, 0]
